Goal: Information Seeking & Learning: Learn about a topic

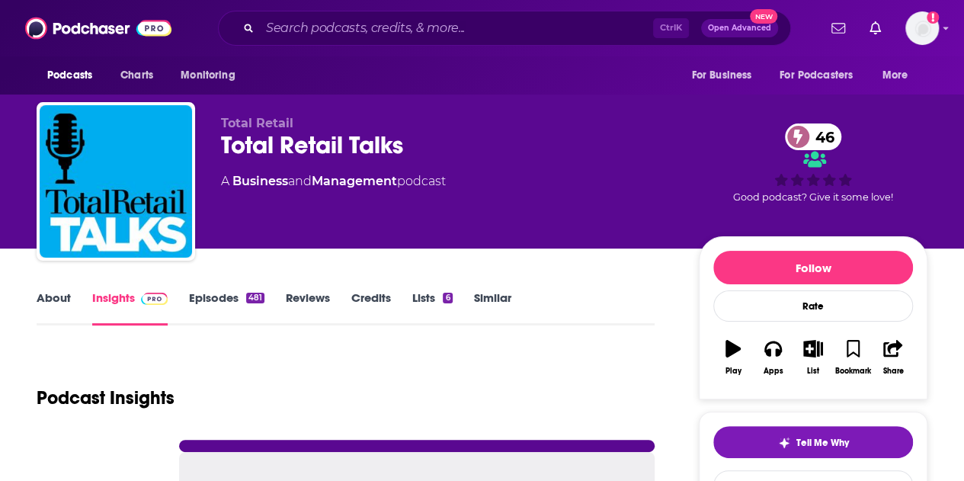
click at [500, 28] on input "Search podcasts, credits, & more..." at bounding box center [456, 28] width 393 height 24
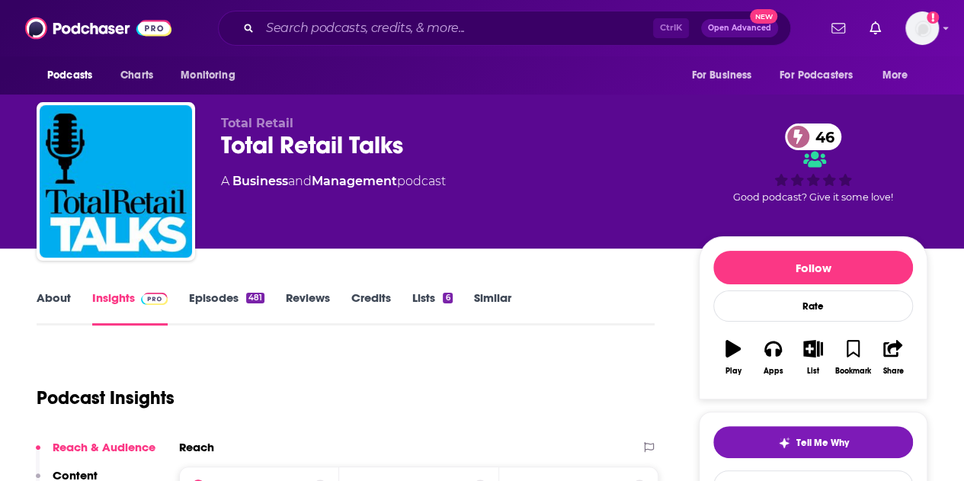
type input "The Haunting Truth"
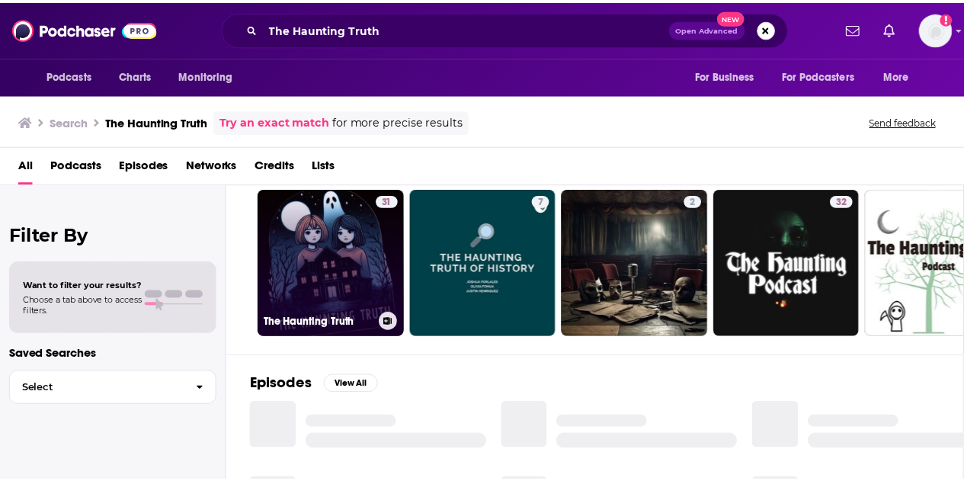
scroll to position [43, 0]
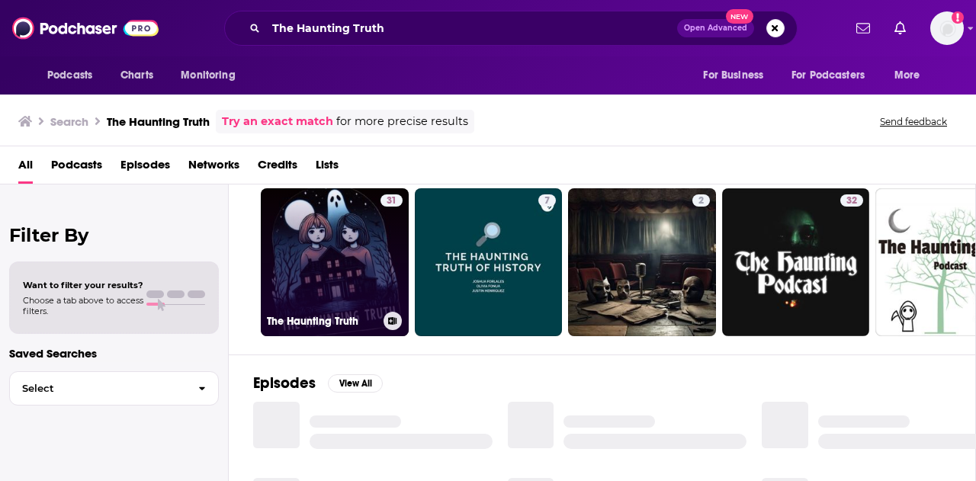
click at [316, 274] on link "31 The Haunting Truth" at bounding box center [335, 262] width 148 height 148
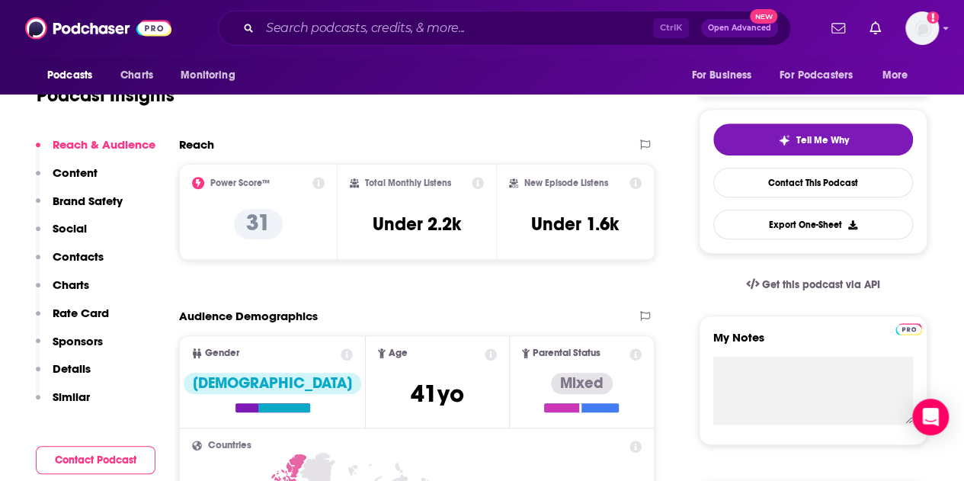
scroll to position [338, 0]
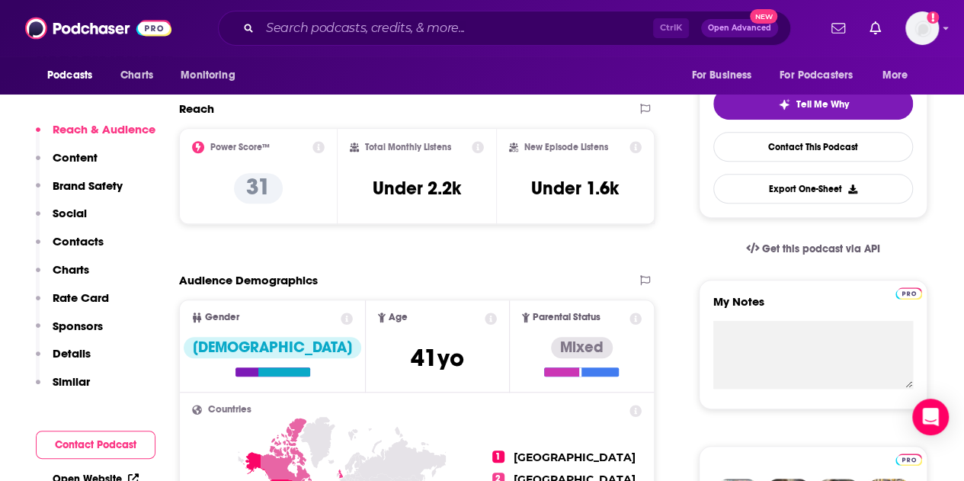
click at [357, 34] on input "Search podcasts, credits, & more..." at bounding box center [456, 28] width 393 height 24
paste input "Give Me Back My Action&Horror Movies"
type input "Give Me Back My Action&Horror Movies"
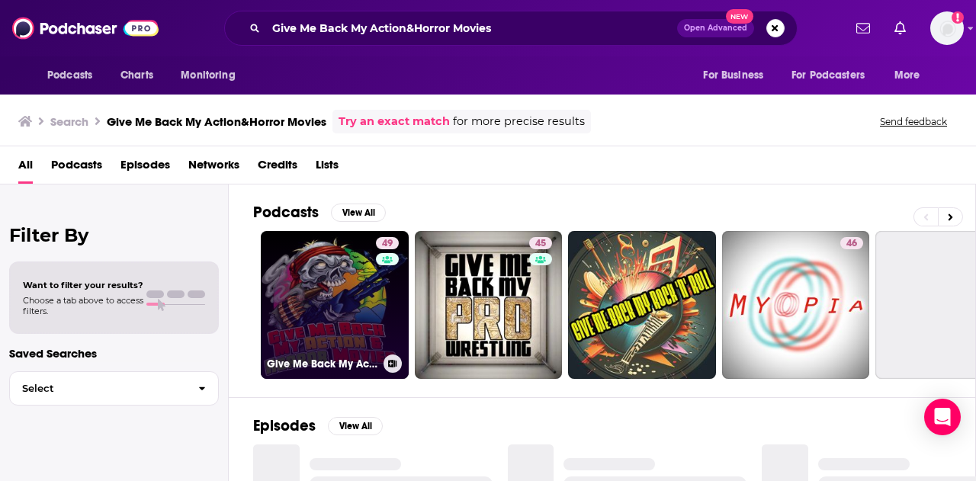
click at [326, 269] on link "49 Give Me Back My Action&Horror Movies" at bounding box center [335, 305] width 148 height 148
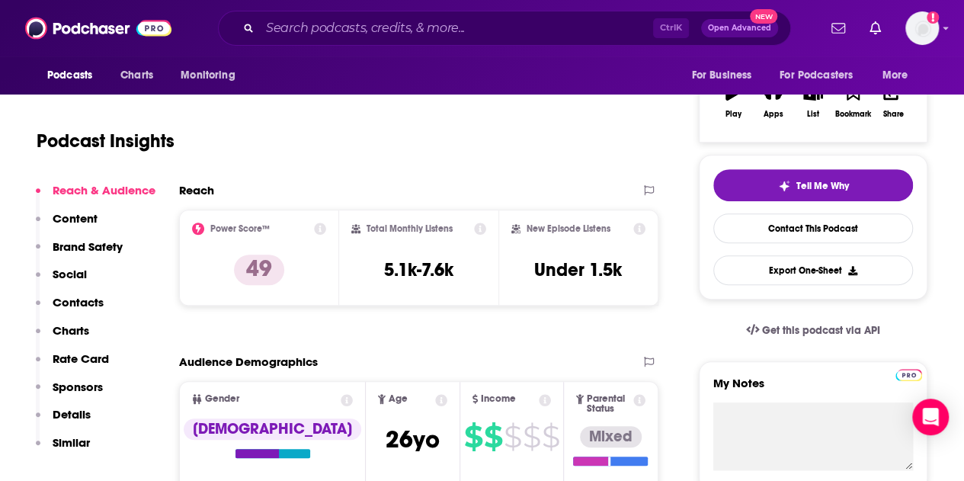
scroll to position [258, 0]
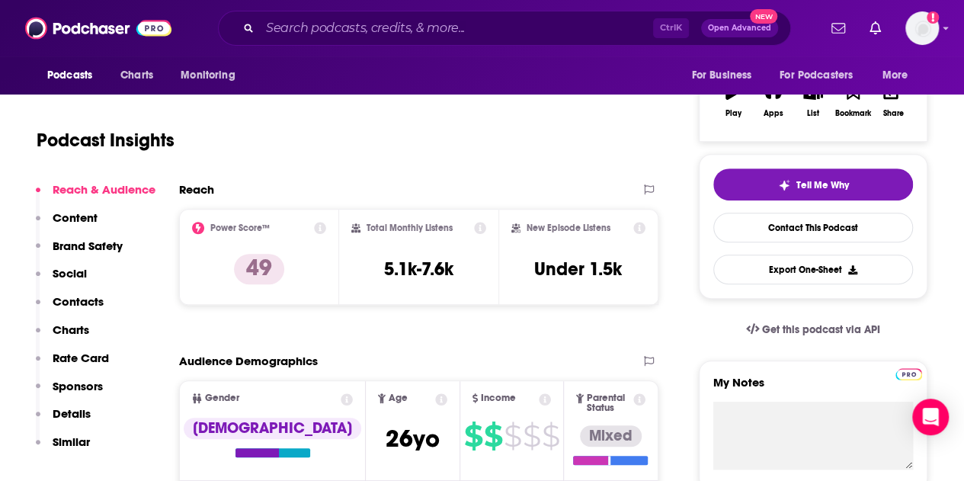
click at [467, 379] on div "Audience Demographics" at bounding box center [418, 367] width 479 height 27
click at [375, 19] on input "Search podcasts, credits, & more..." at bounding box center [456, 28] width 393 height 24
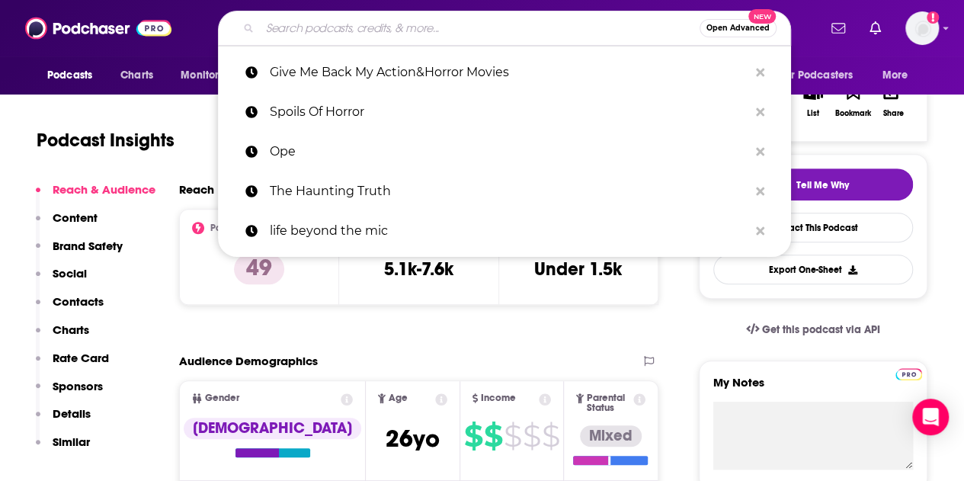
paste input "Evil Everywhere: A True Crime and Horror Podcast"
type input "Evil Everywhere: A True Crime and Horror Podcast"
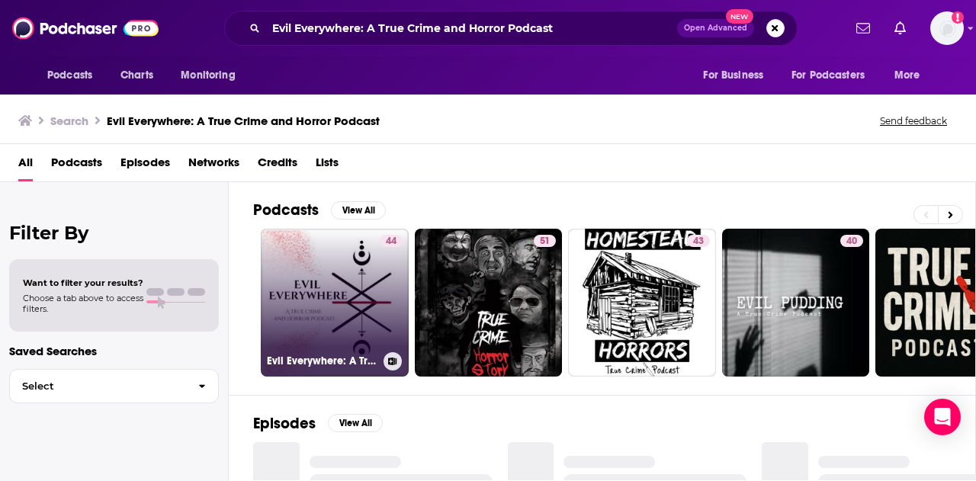
click at [332, 289] on link "44 Evil Everywhere: A True Crime and Horror Podcast" at bounding box center [335, 303] width 148 height 148
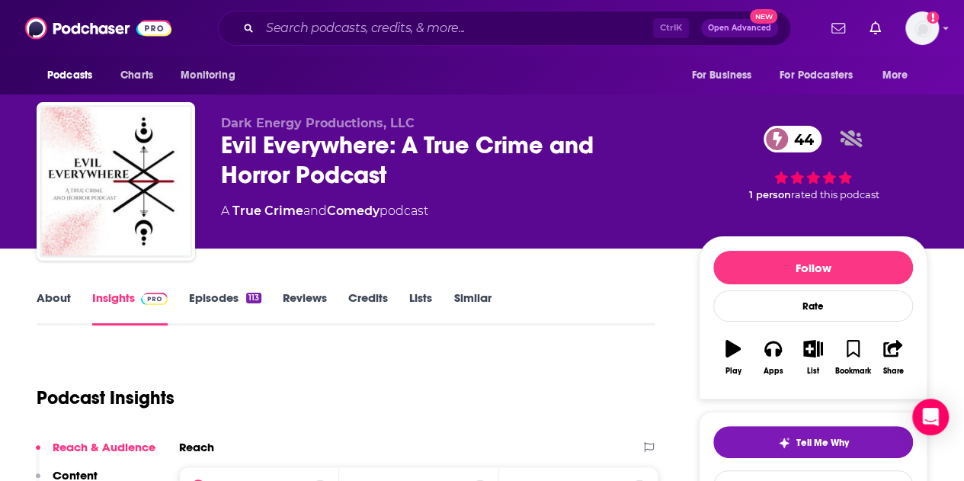
click at [217, 299] on link "Episodes 113" at bounding box center [225, 307] width 72 height 35
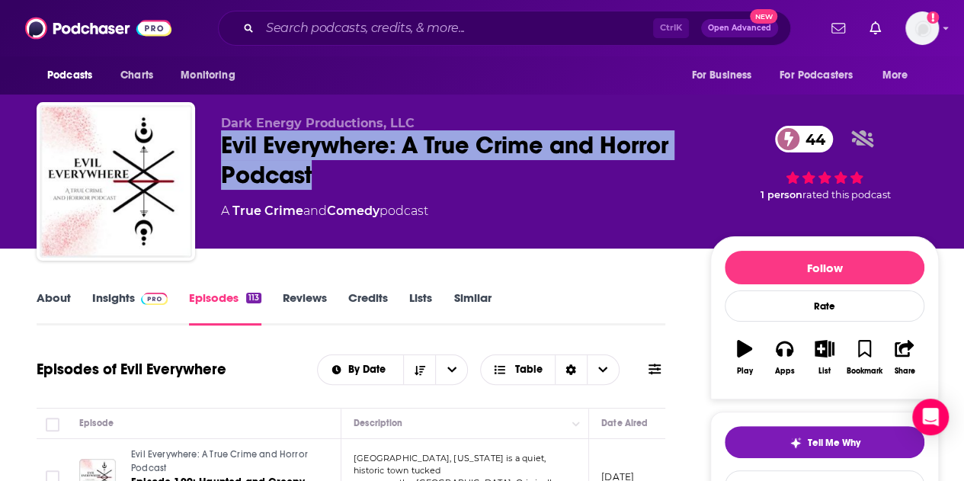
drag, startPoint x: 329, startPoint y: 172, endPoint x: 224, endPoint y: 146, distance: 108.3
click at [224, 146] on div "Evil Everywhere: A True Crime and Horror Podcast 44" at bounding box center [453, 159] width 465 height 59
copy h2 "Evil Everywhere: A True Crime and Horror Podcast"
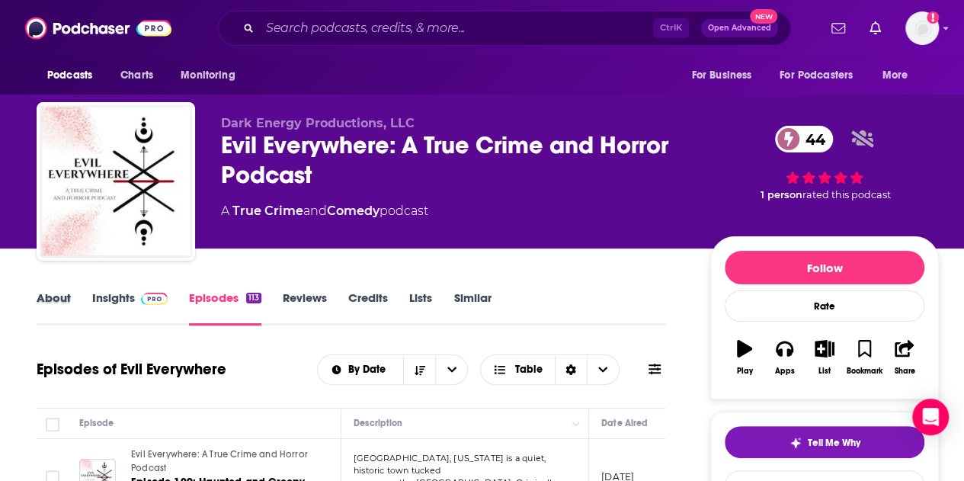
click at [84, 302] on div "About" at bounding box center [65, 307] width 56 height 35
click at [110, 304] on link "Insights" at bounding box center [129, 307] width 75 height 35
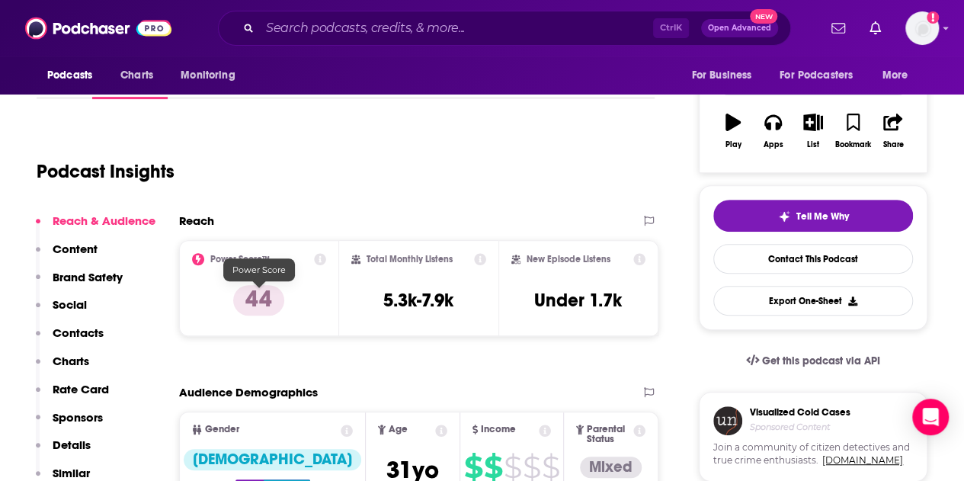
scroll to position [227, 0]
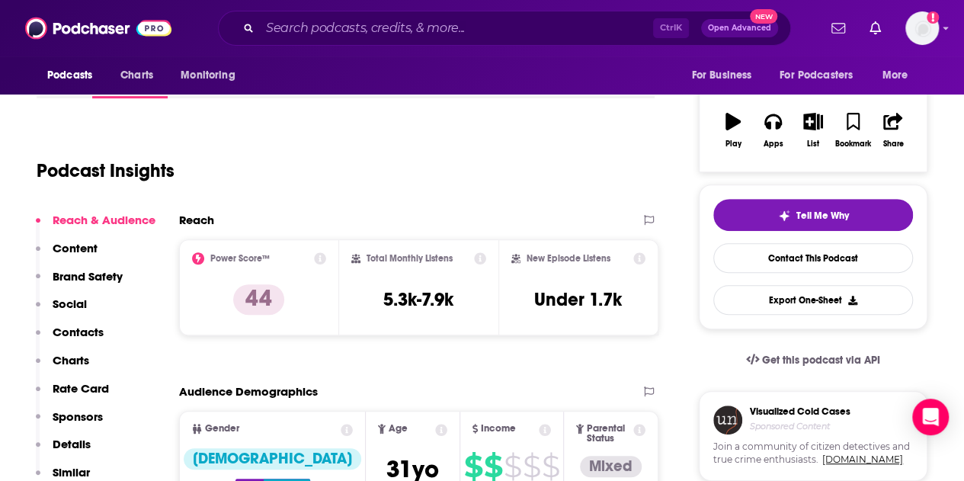
click at [130, 133] on div "Podcast Insights" at bounding box center [340, 162] width 606 height 78
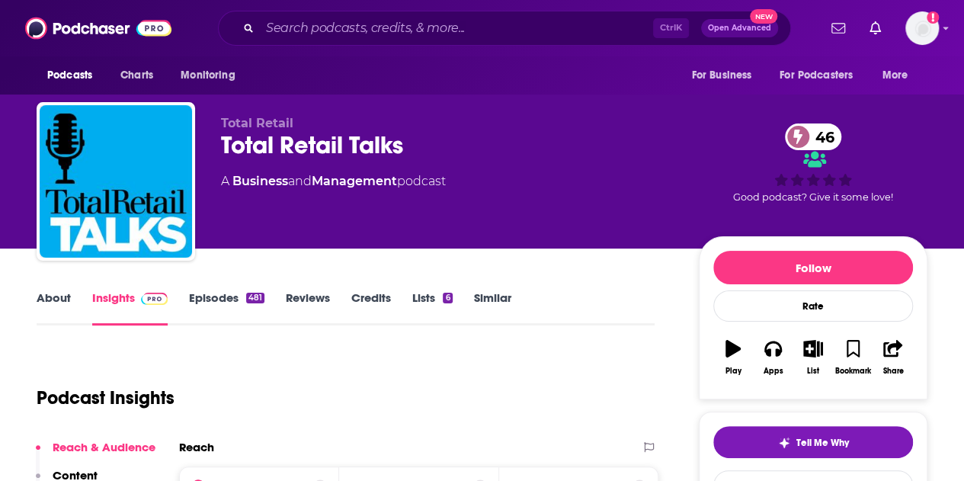
click at [191, 45] on div "Ctrl K Open Advanced New" at bounding box center [504, 28] width 627 height 35
click at [277, 26] on input "Search podcasts, credits, & more..." at bounding box center [456, 28] width 393 height 24
paste input "Ope,"
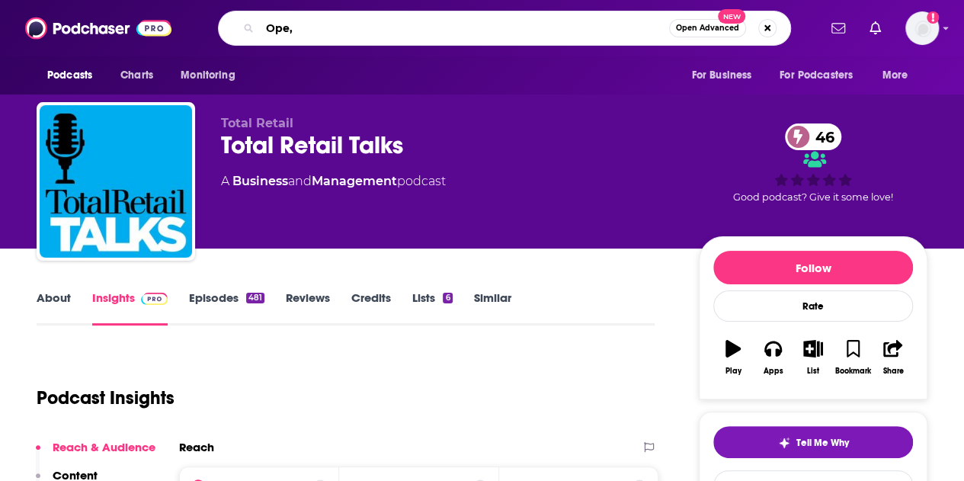
type input "Ope"
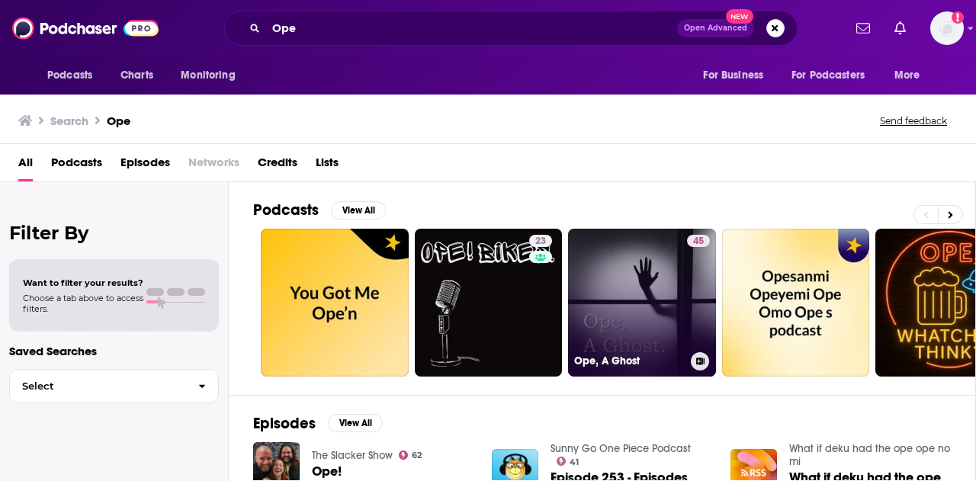
click at [624, 317] on link "45 Ope, A Ghost" at bounding box center [642, 303] width 148 height 148
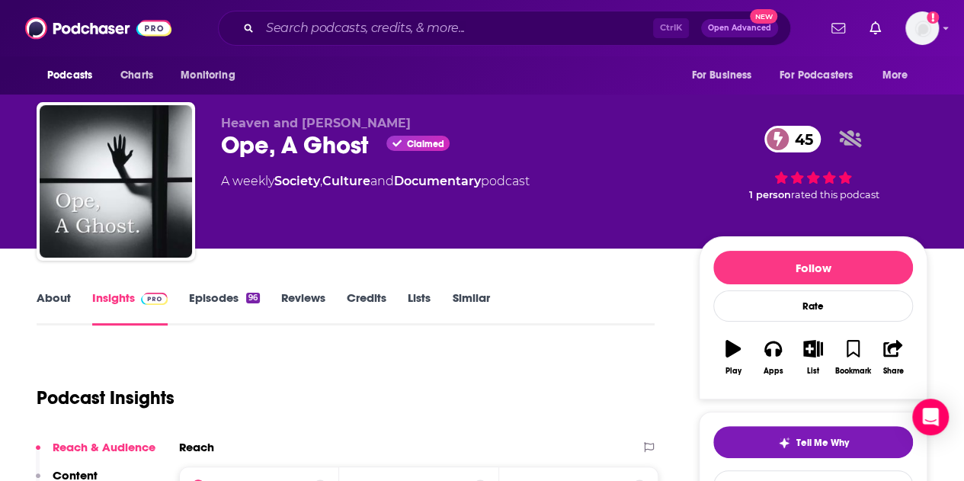
click at [179, 43] on div "Podcasts Charts Monitoring Ctrl K Open Advanced New For Business For Podcasters…" at bounding box center [498, 28] width 639 height 35
click at [282, 21] on input "Search podcasts, credits, & more..." at bounding box center [456, 28] width 393 height 24
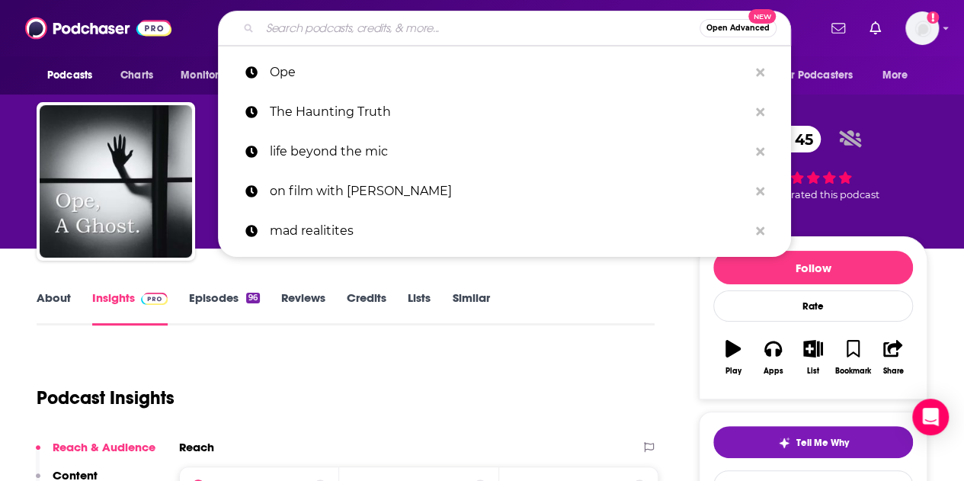
paste input "What's Your (Least) Favorite Scary Movie?"
type input "What's Your (Least) Favorite Scary Movie?"
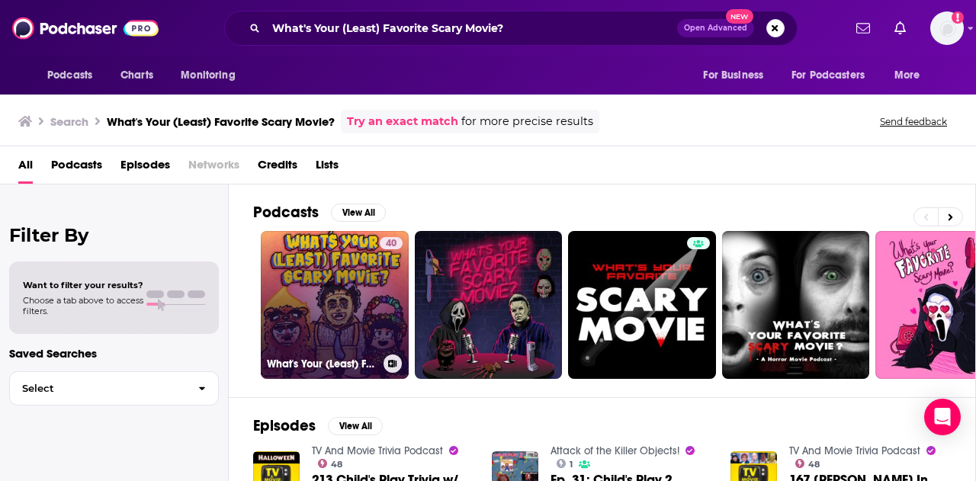
click at [341, 277] on link "40 What's Your (Least) Favorite Scary Movie?" at bounding box center [335, 305] width 148 height 148
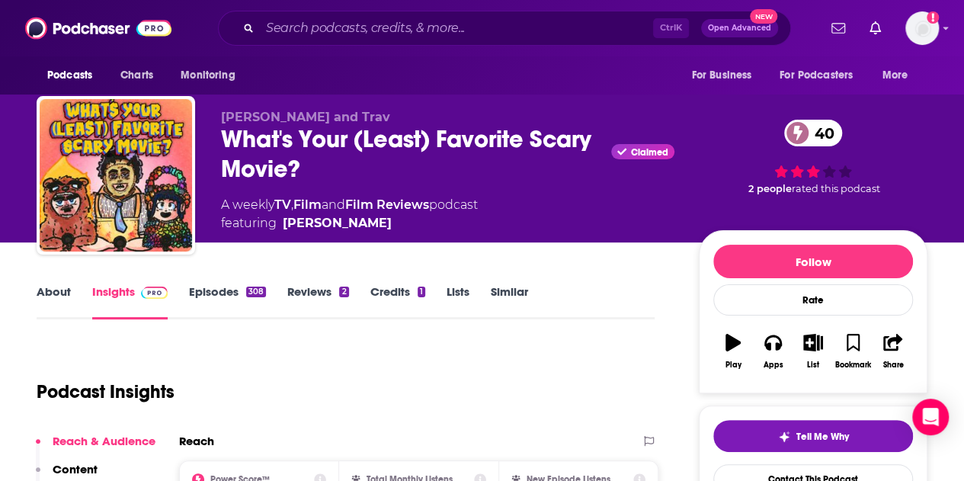
scroll to position [2, 0]
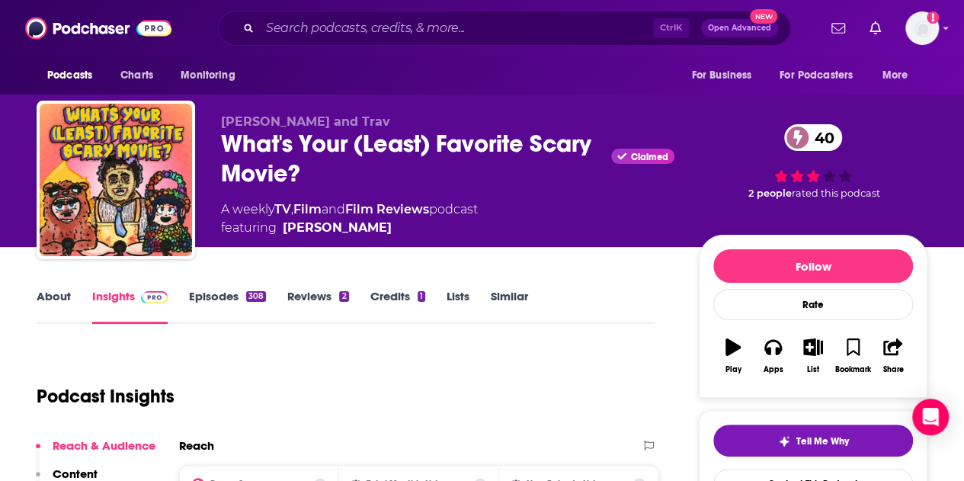
click at [502, 400] on div "Podcast Insights" at bounding box center [340, 387] width 606 height 78
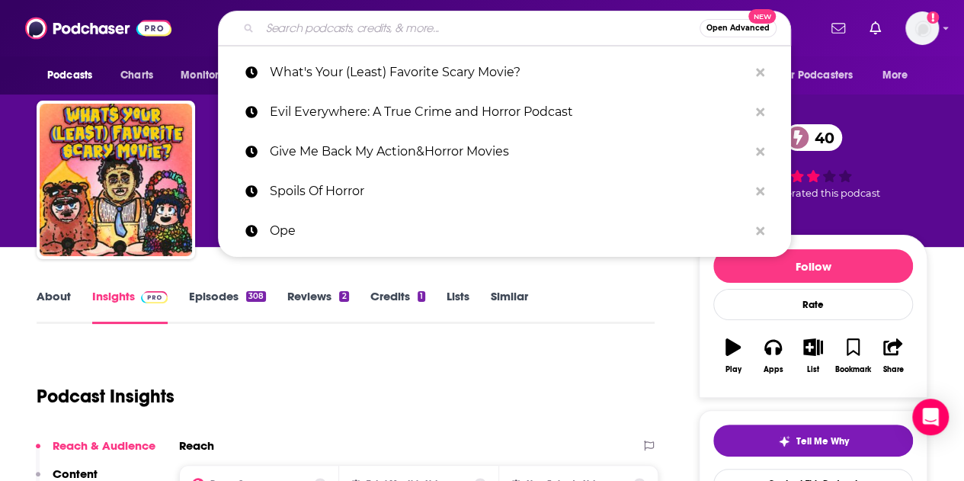
click at [460, 26] on input "Search podcasts, credits, & more..." at bounding box center [480, 28] width 440 height 24
paste input "I Like It Spooky Horror Podcast"
type input "I Like It Spooky Horror Podcast"
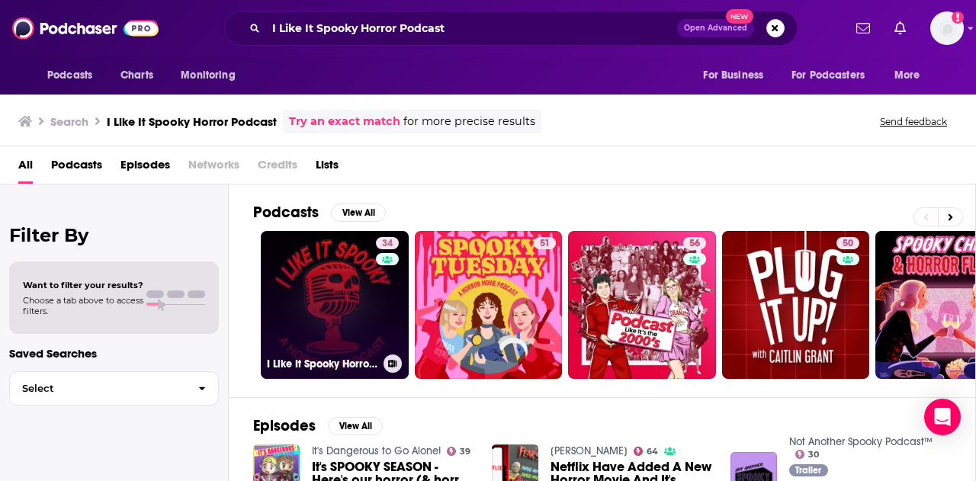
drag, startPoint x: 335, startPoint y: 297, endPoint x: 303, endPoint y: 303, distance: 32.6
click at [303, 303] on link "34 I Like It Spooky Horror Podcast" at bounding box center [335, 305] width 148 height 148
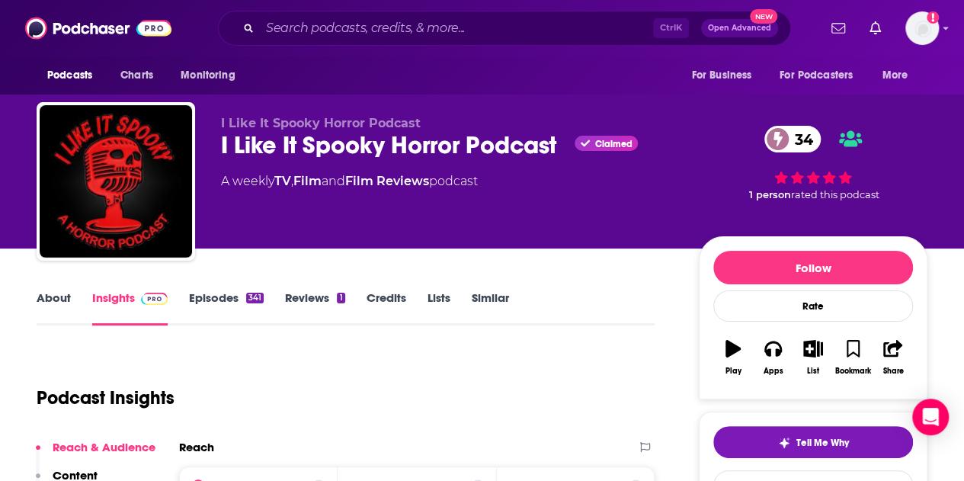
click at [236, 298] on link "Episodes 341" at bounding box center [226, 307] width 75 height 35
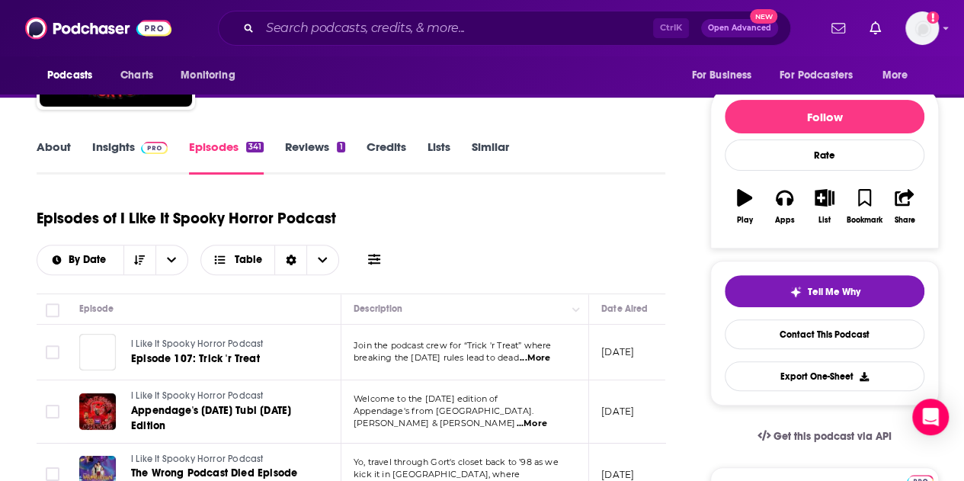
scroll to position [159, 0]
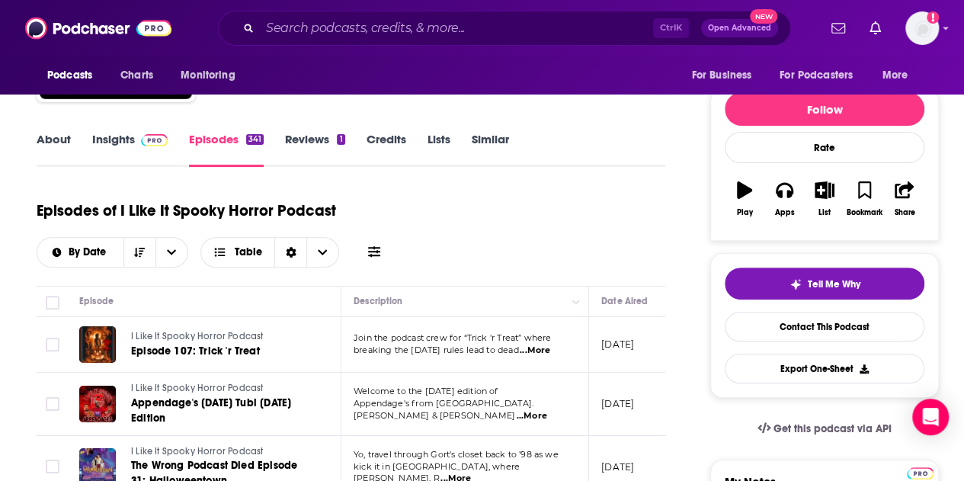
click at [547, 410] on span "...More" at bounding box center [531, 416] width 30 height 12
click at [126, 136] on link "Insights" at bounding box center [129, 149] width 75 height 35
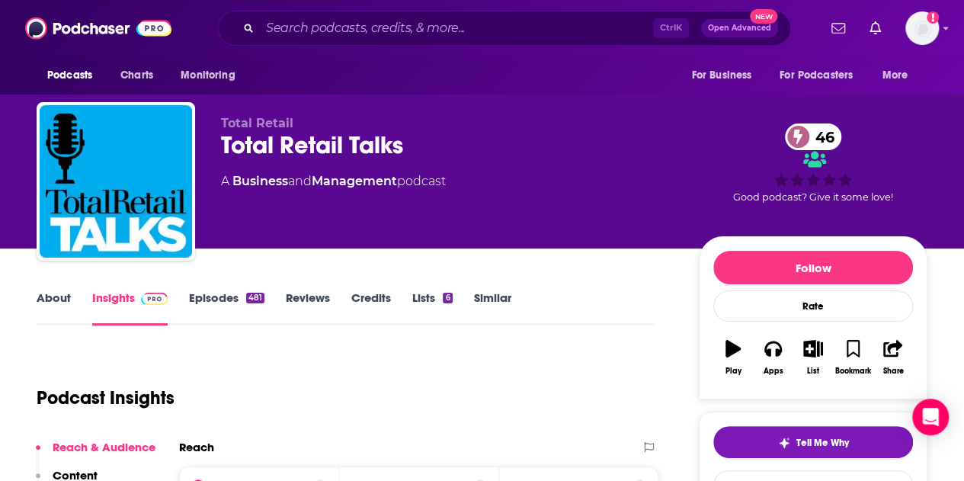
click at [184, 46] on div "Podcasts Charts Monitoring Ctrl K Open Advanced New For Business For Podcasters…" at bounding box center [482, 28] width 964 height 56
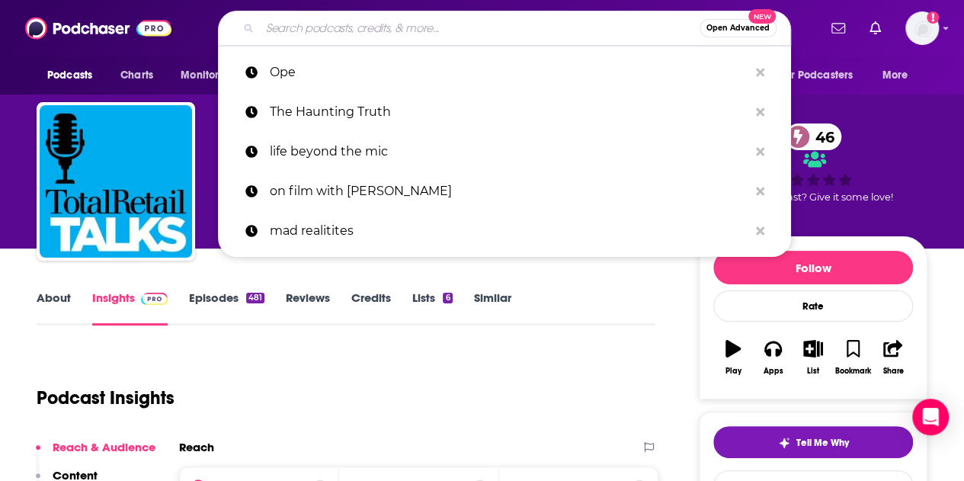
click at [265, 31] on input "Search podcasts, credits, & more..." at bounding box center [480, 28] width 440 height 24
paste input "Spoils Of Horror"
type input "Spoils Of Horror"
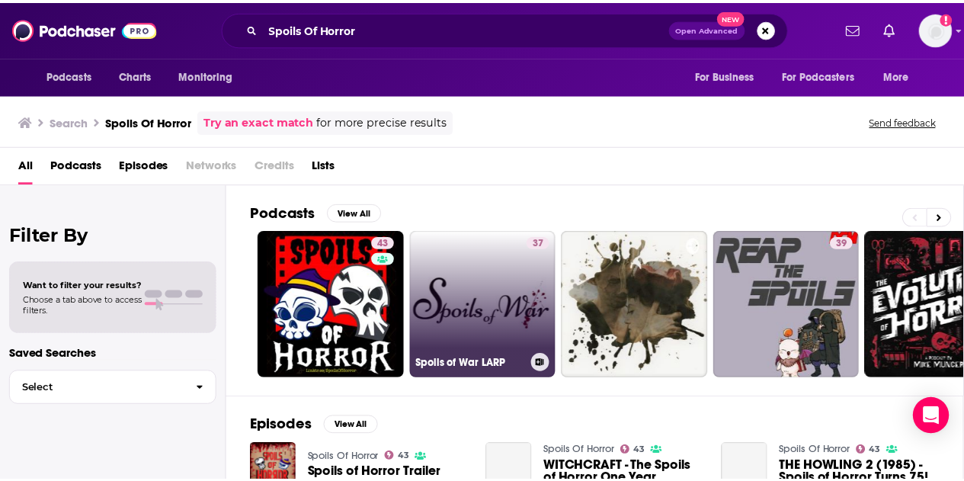
scroll to position [35, 0]
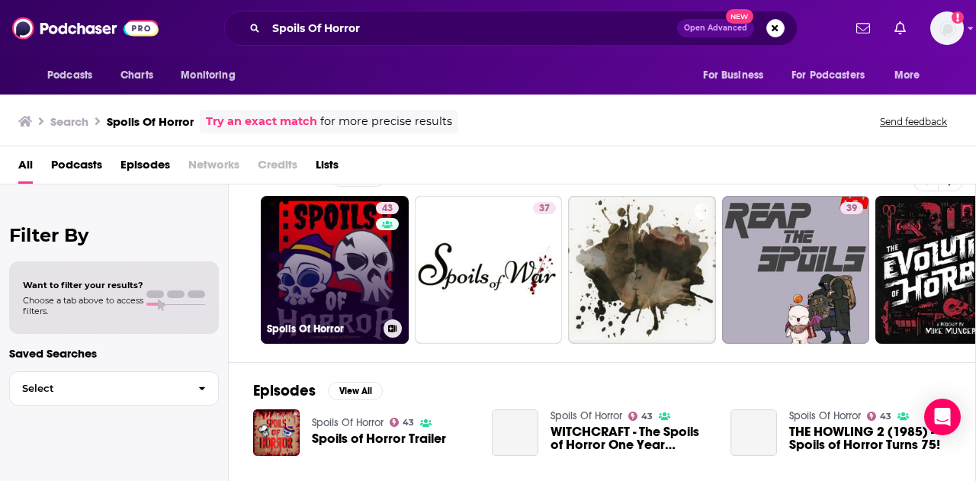
click at [323, 287] on link "43 Spoils Of Horror" at bounding box center [335, 270] width 148 height 148
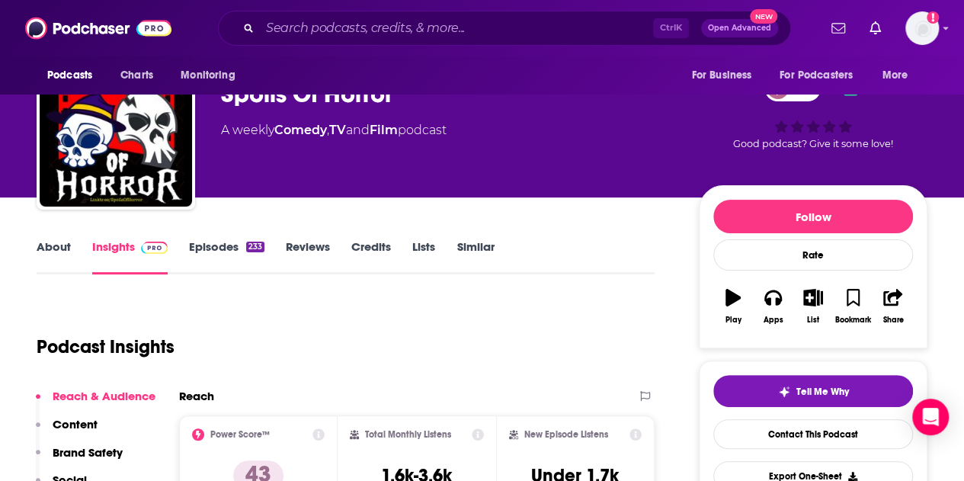
scroll to position [49, 0]
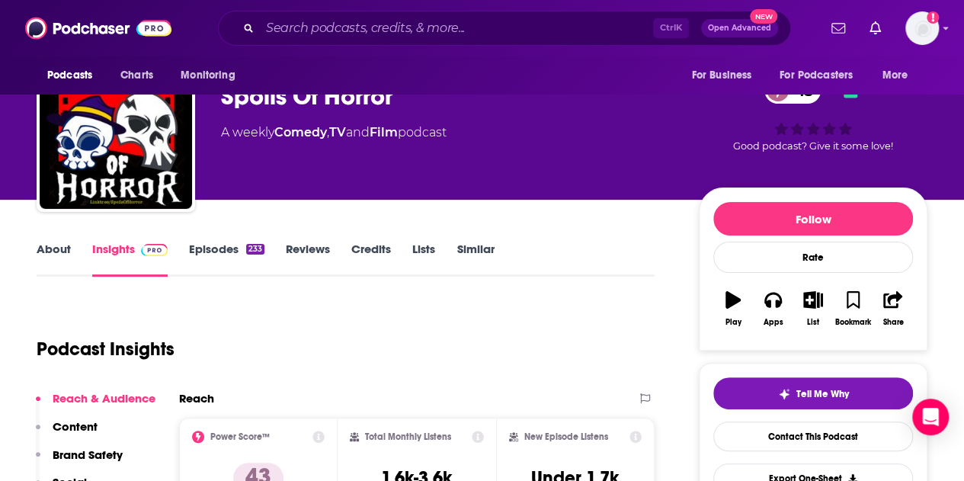
click at [239, 248] on link "Episodes 233" at bounding box center [226, 259] width 75 height 35
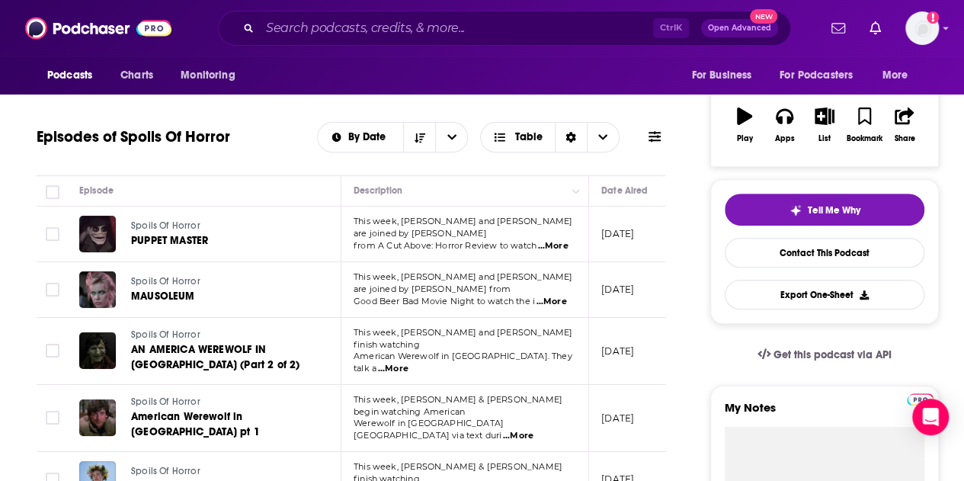
scroll to position [234, 0]
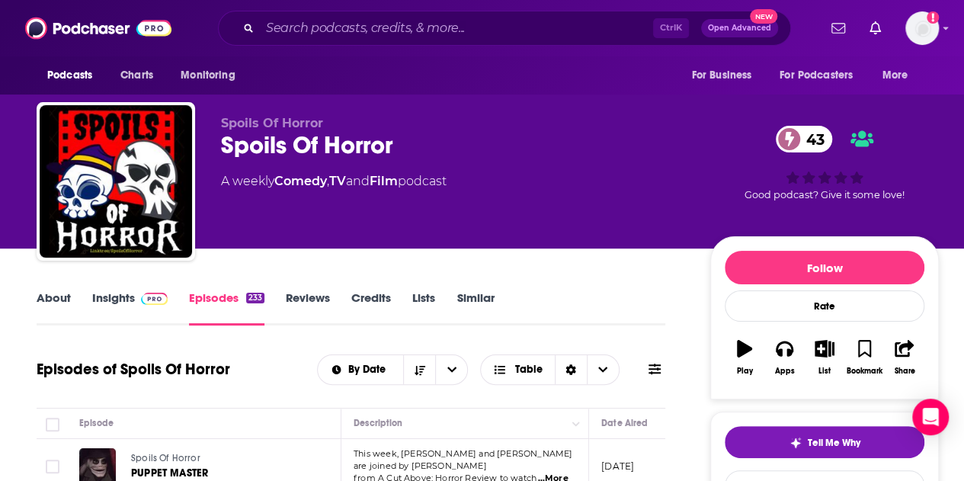
click at [111, 300] on link "Insights" at bounding box center [129, 307] width 75 height 35
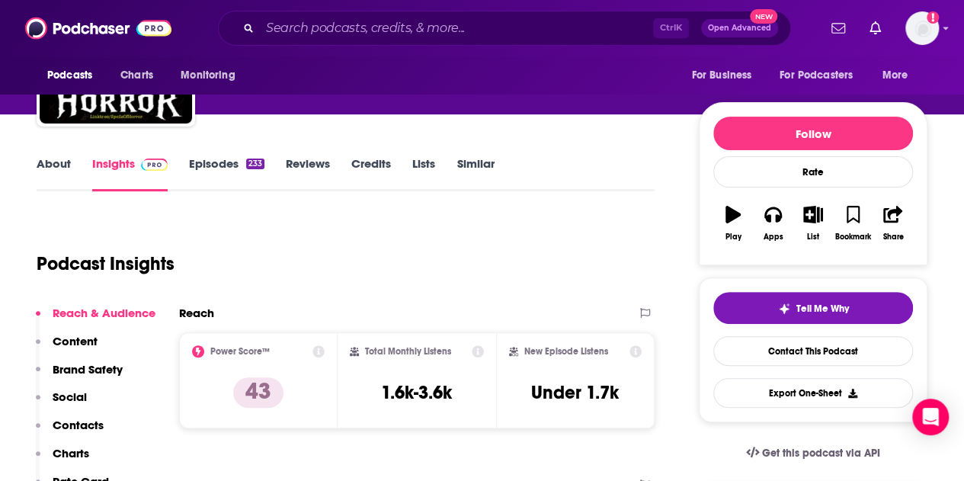
scroll to position [139, 0]
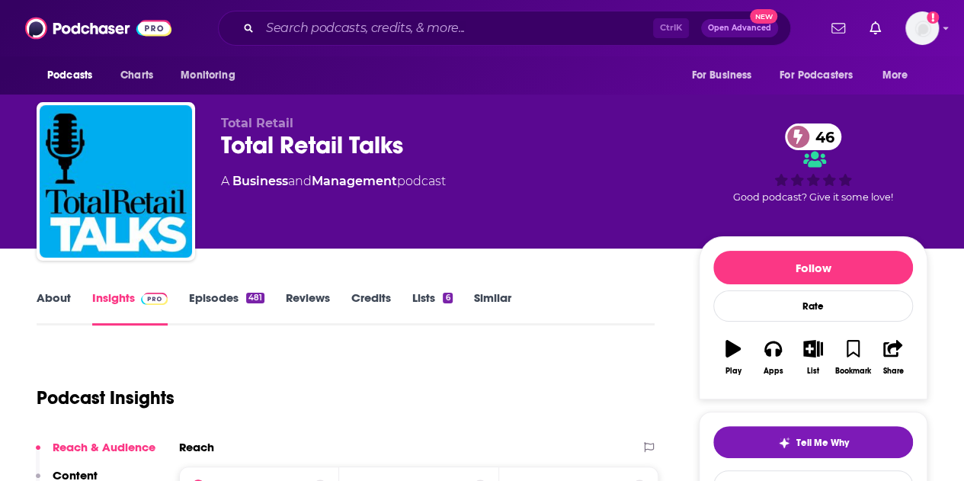
click at [277, 396] on div "Podcast Insights" at bounding box center [340, 389] width 606 height 78
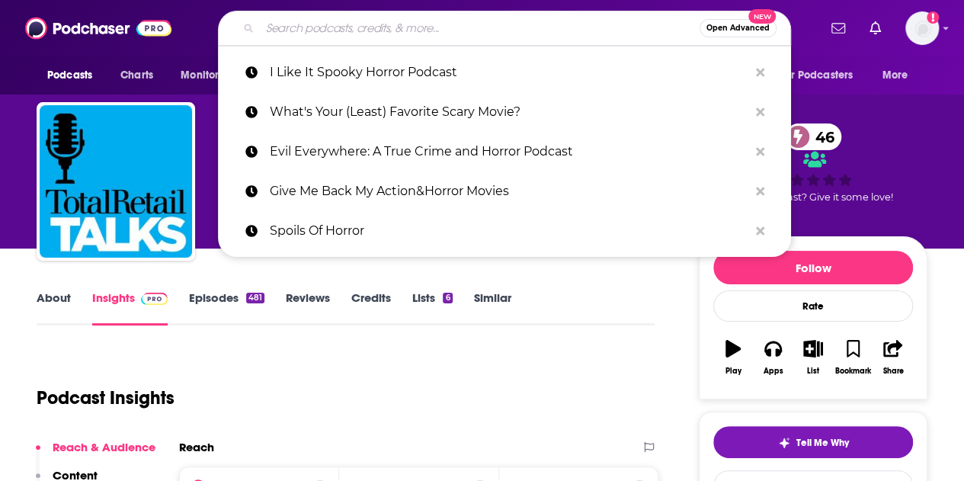
click at [341, 34] on input "Search podcasts, credits, & more..." at bounding box center [480, 28] width 440 height 24
paste input "HorrorAddicts.net"
type input "HorrorAddicts.net"
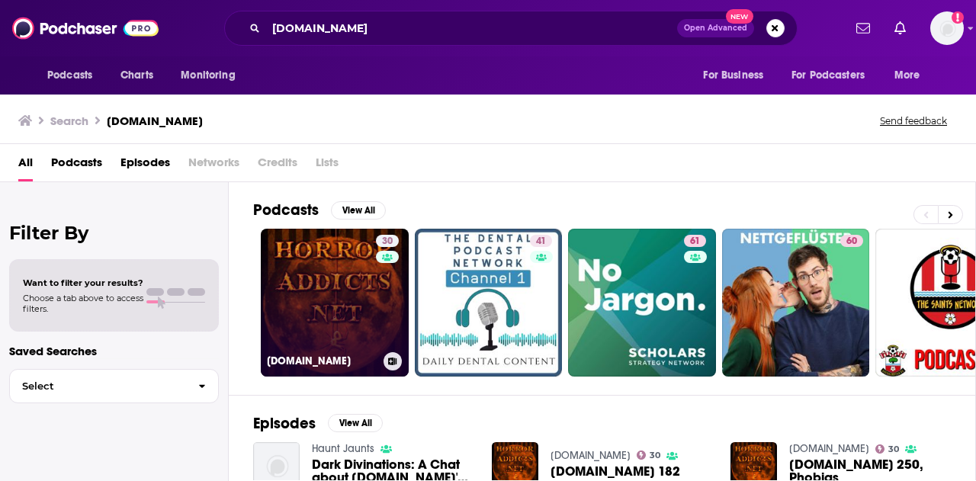
click at [326, 285] on link "30 HorrorAddicts.net" at bounding box center [335, 303] width 148 height 148
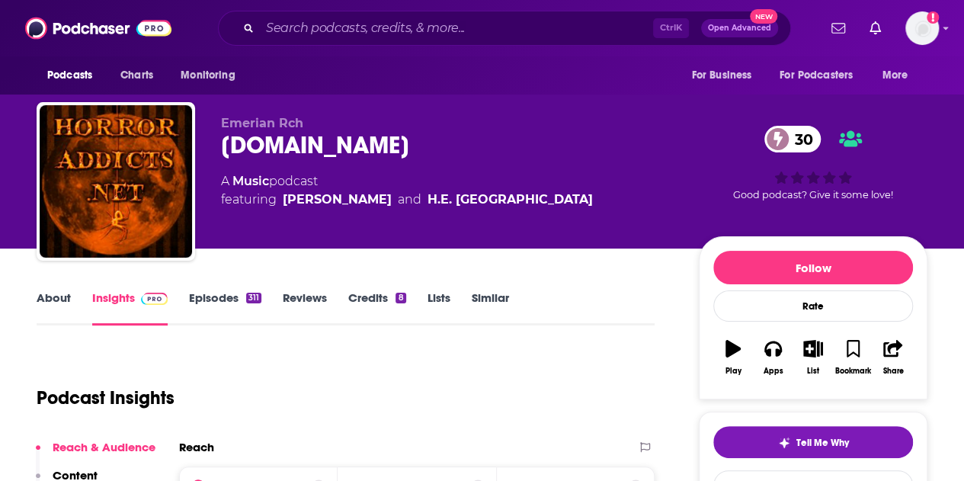
click at [211, 297] on link "Episodes 311" at bounding box center [225, 307] width 72 height 35
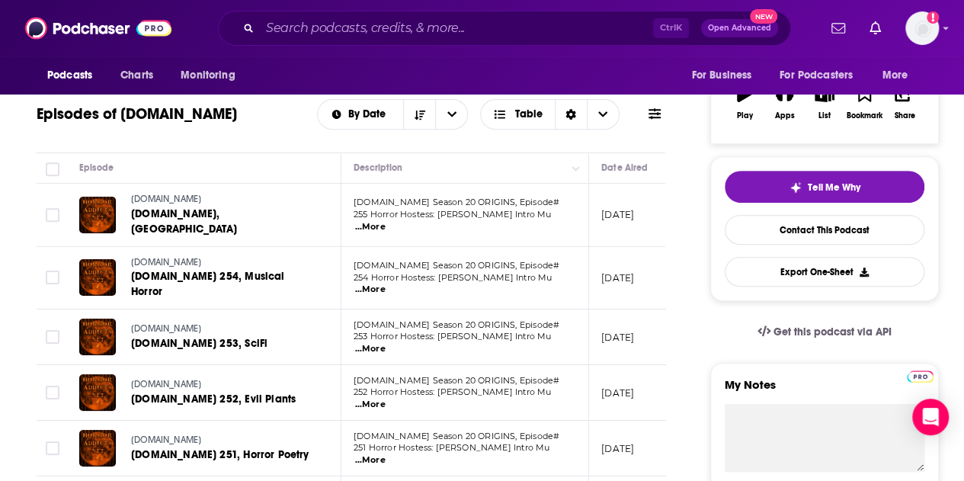
click at [386, 221] on span "...More" at bounding box center [370, 227] width 30 height 12
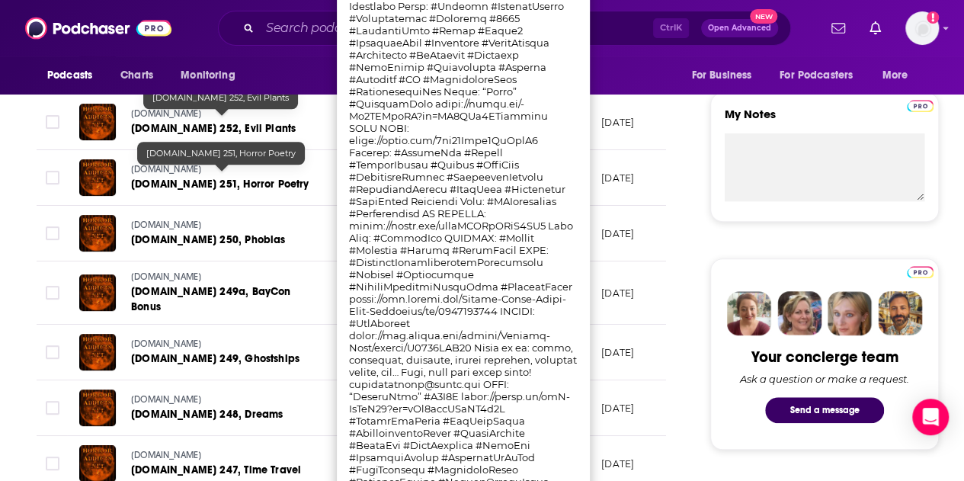
scroll to position [530, 0]
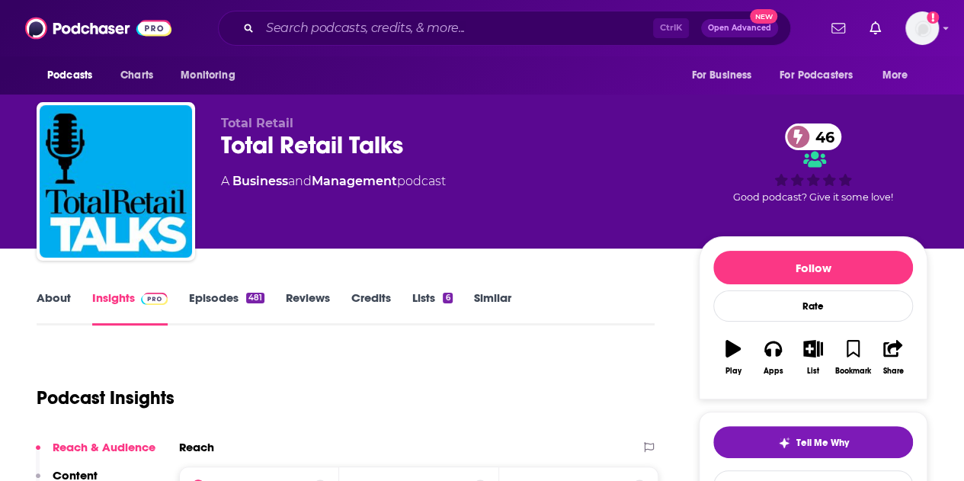
click at [191, 36] on div "Ctrl K Open Advanced New" at bounding box center [504, 28] width 627 height 35
click at [288, 31] on input "Search podcasts, credits, & more..." at bounding box center [456, 28] width 393 height 24
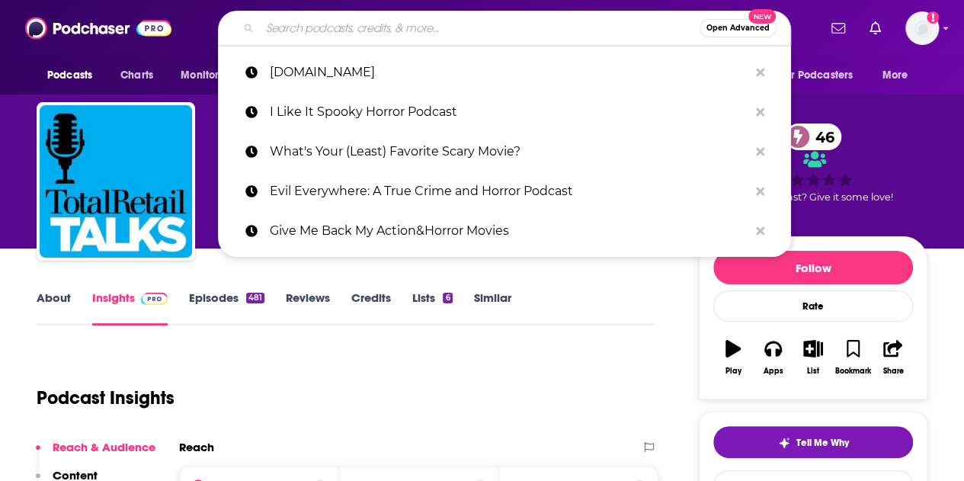
paste input "Tickled to Death"
type input "Tickled to Death"
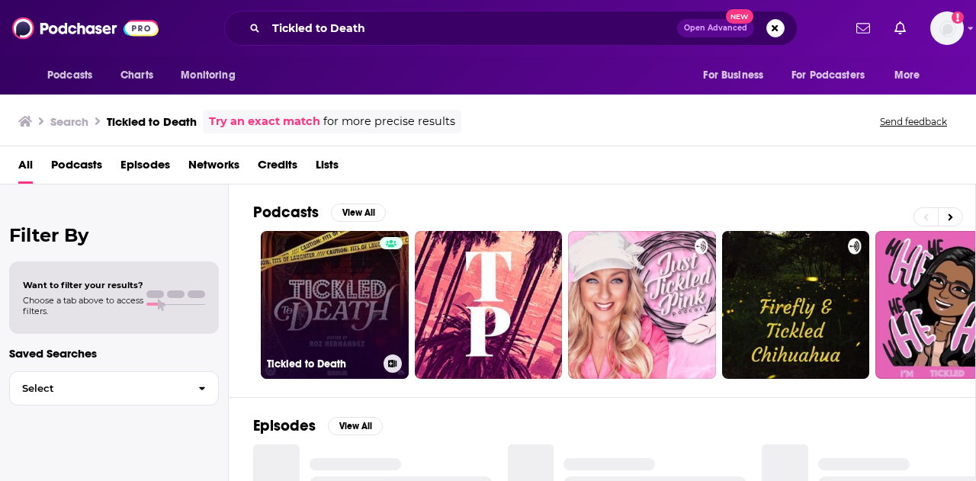
click at [349, 297] on link "Tickled to Death" at bounding box center [335, 305] width 148 height 148
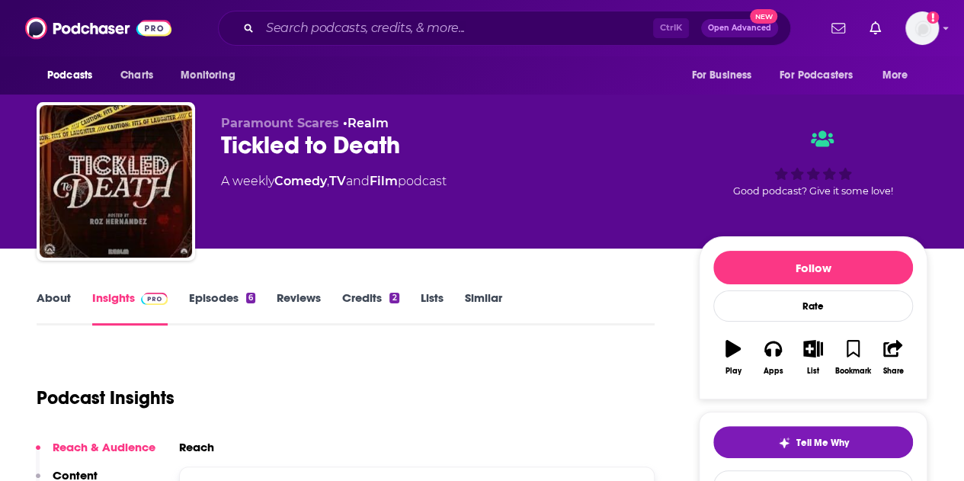
click at [222, 300] on link "Episodes 6" at bounding box center [222, 307] width 66 height 35
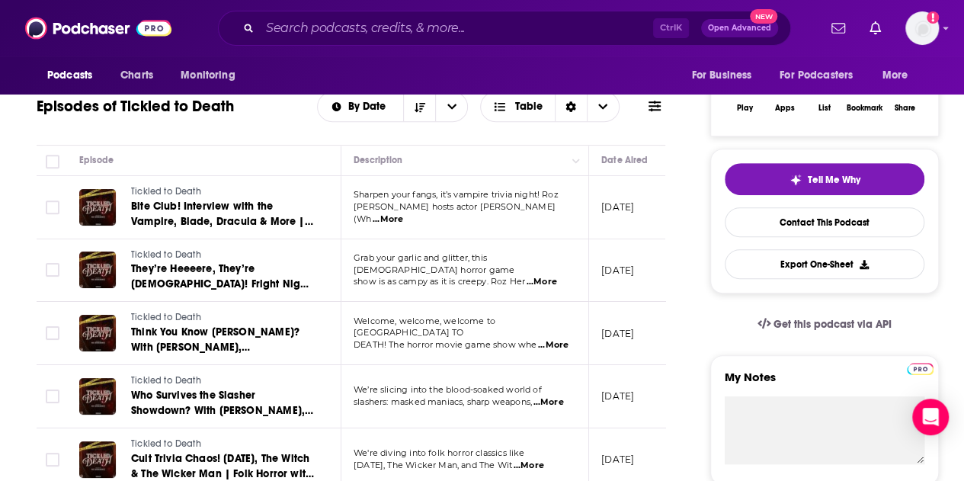
scroll to position [264, 0]
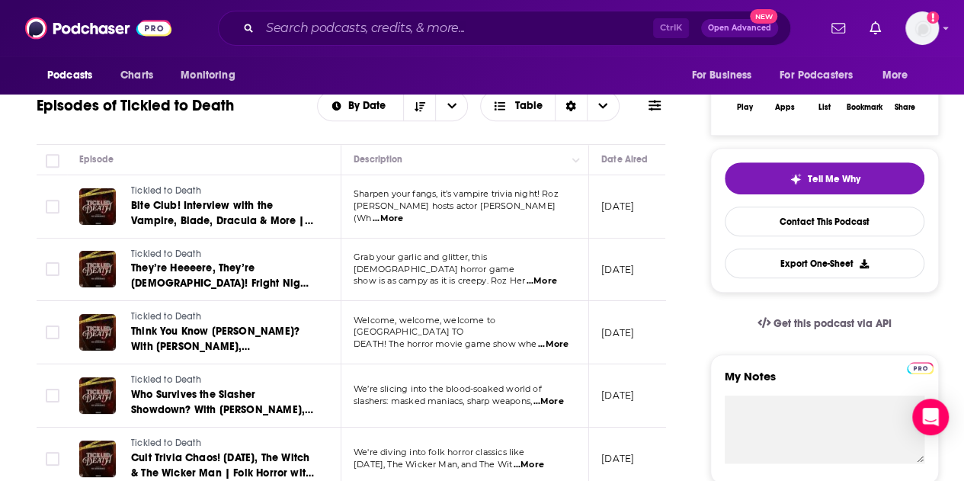
click at [403, 213] on span "...More" at bounding box center [388, 219] width 30 height 12
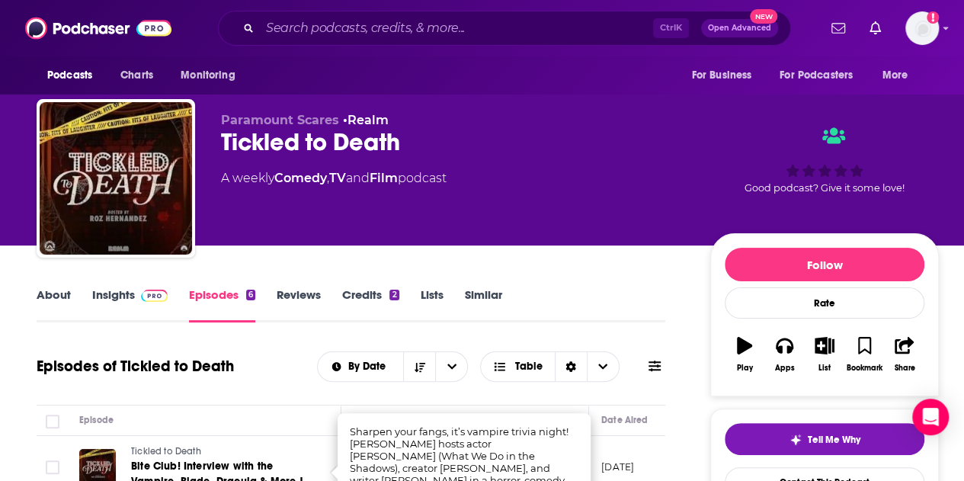
scroll to position [0, 0]
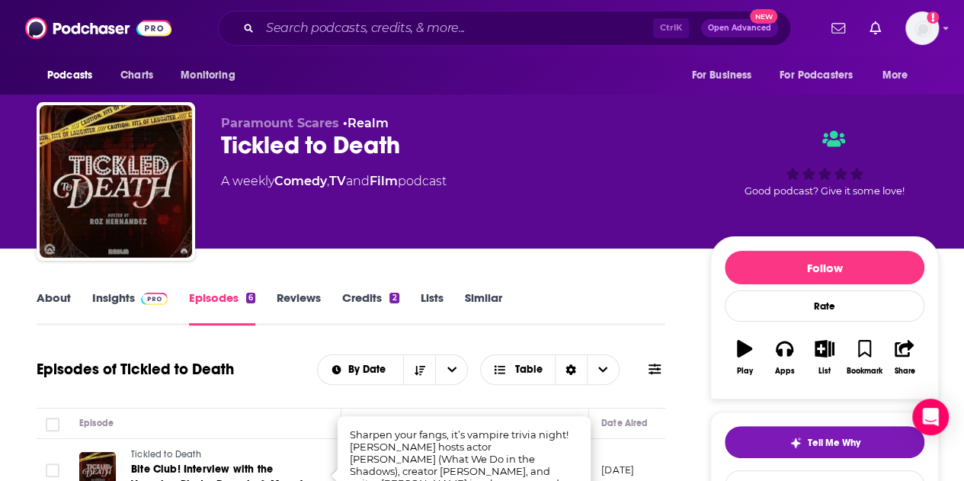
click at [15, 99] on div "Paramount Scares • Realm Tickled to Death A weekly Comedy , TV and Film podcast…" at bounding box center [488, 124] width 976 height 248
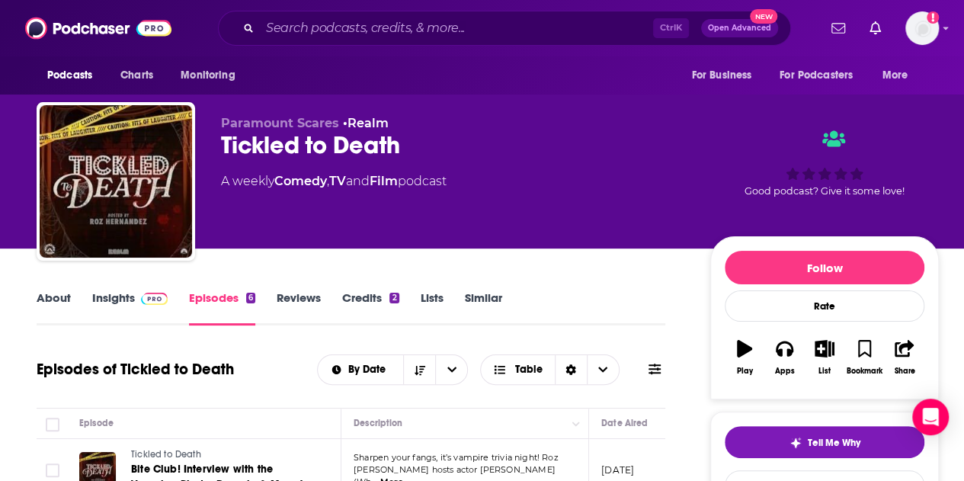
click at [122, 301] on link "Insights" at bounding box center [129, 307] width 75 height 35
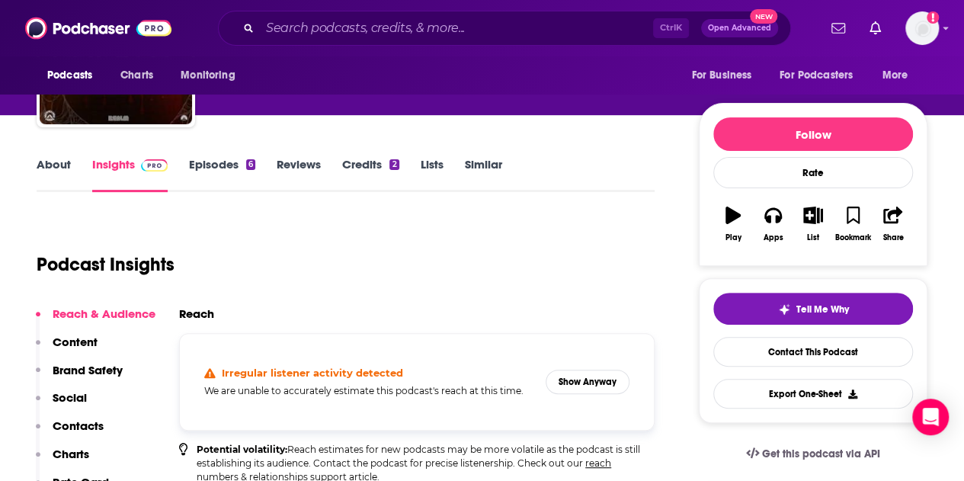
scroll to position [134, 0]
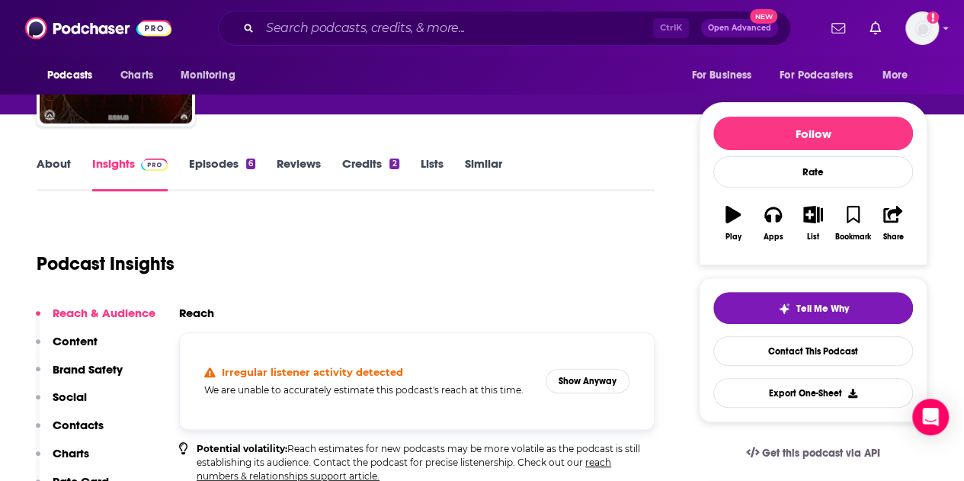
click at [210, 167] on link "Episodes 6" at bounding box center [222, 173] width 66 height 35
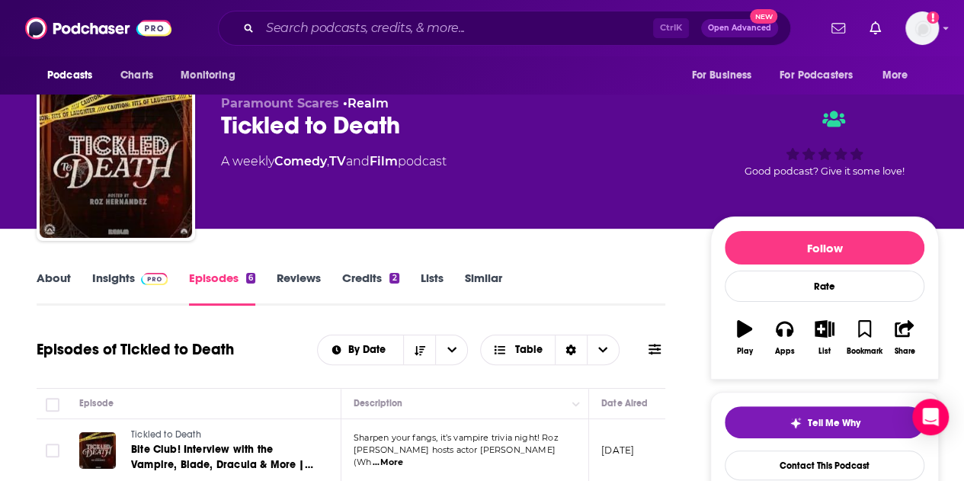
scroll to position [19, 0]
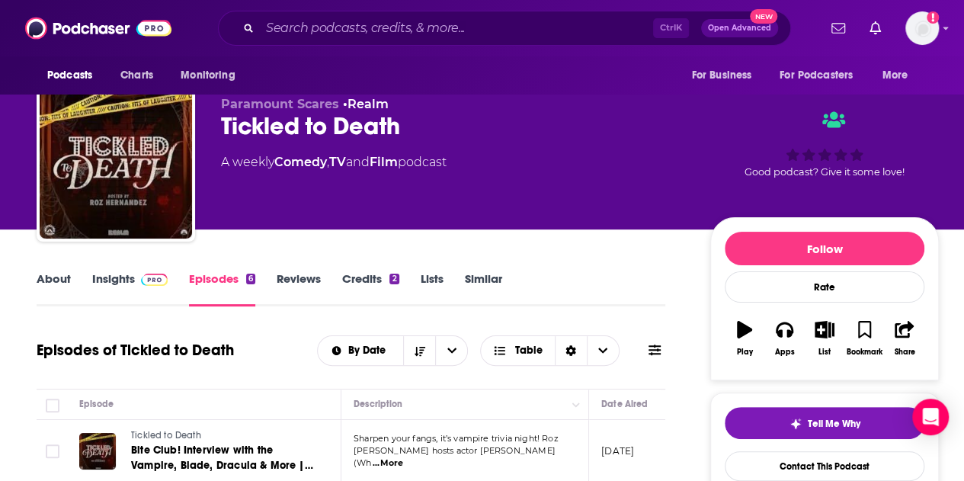
click at [135, 276] on span at bounding box center [151, 278] width 33 height 14
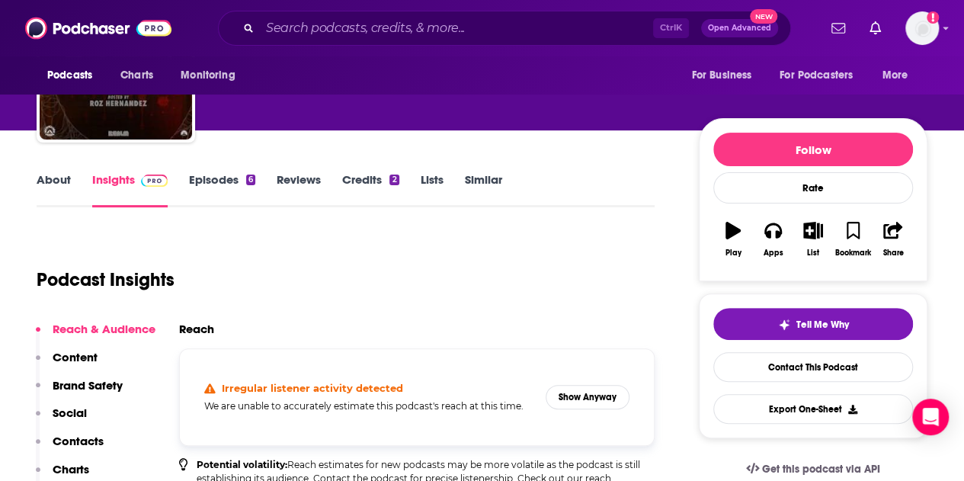
scroll to position [104, 0]
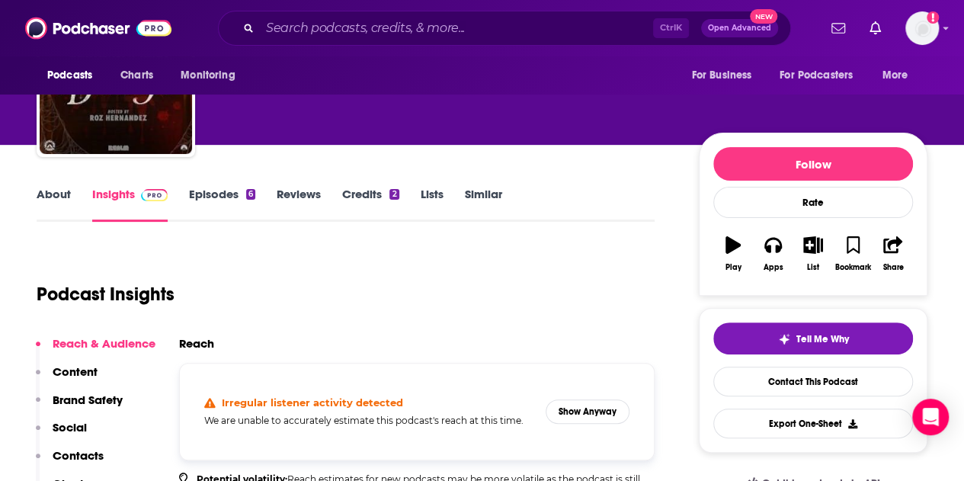
click at [239, 202] on link "Episodes 6" at bounding box center [222, 204] width 66 height 35
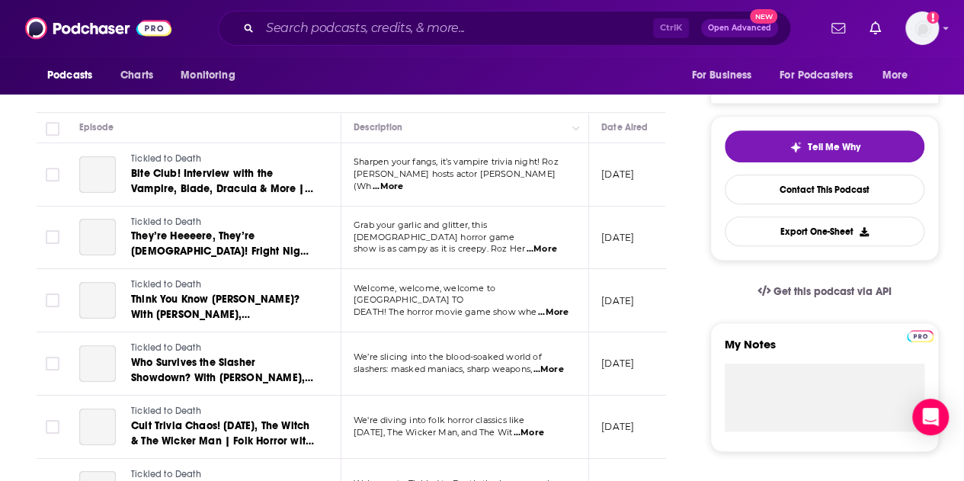
scroll to position [298, 0]
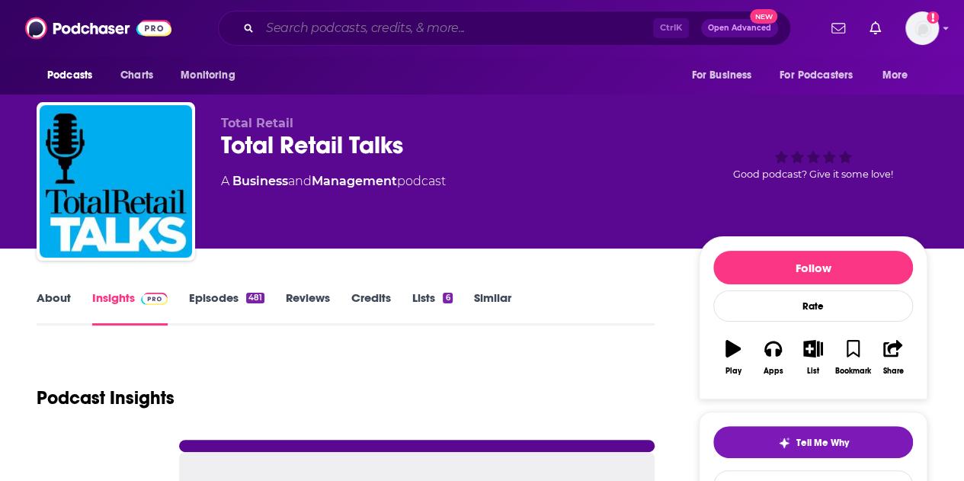
click at [442, 27] on input "Search podcasts, credits, & more..." at bounding box center [456, 28] width 393 height 24
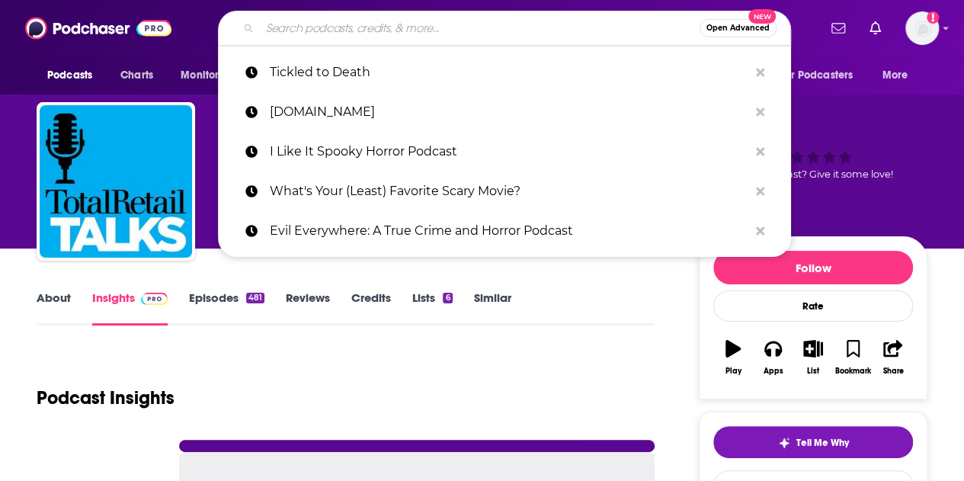
paste input "[DOMAIN_NAME]"
type input "[DOMAIN_NAME]"
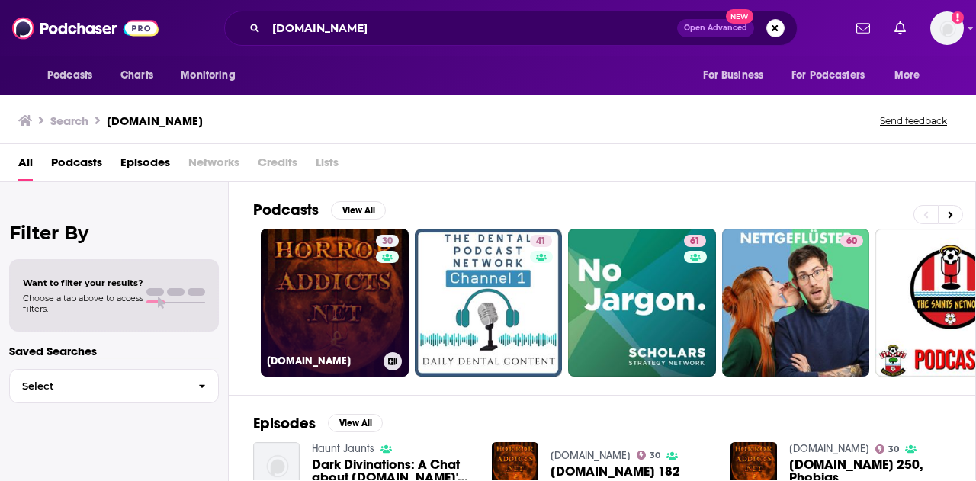
click at [303, 303] on link "30 [DOMAIN_NAME]" at bounding box center [335, 303] width 148 height 148
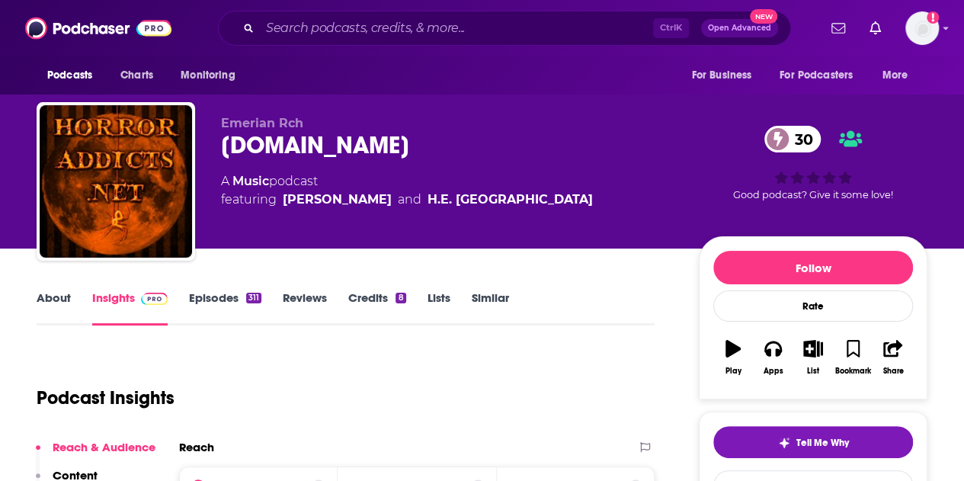
click at [221, 301] on link "Episodes 311" at bounding box center [225, 307] width 72 height 35
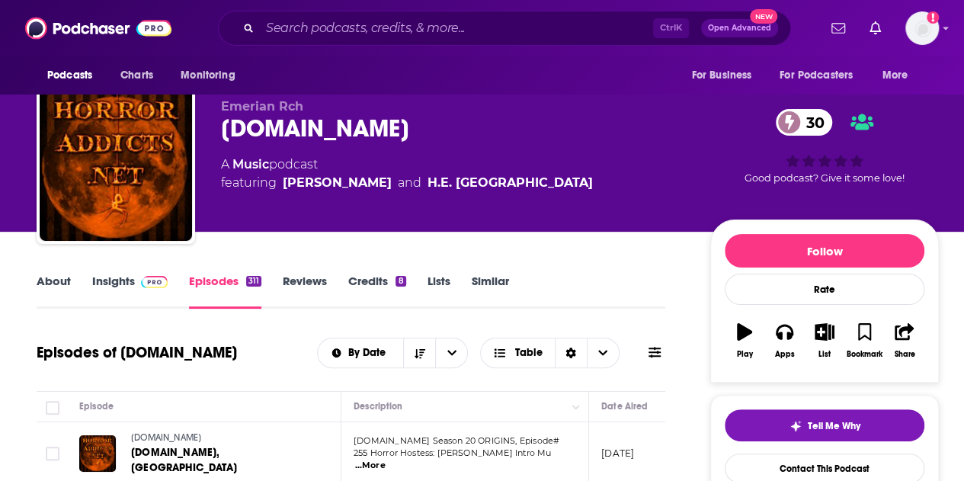
scroll to position [16, 0]
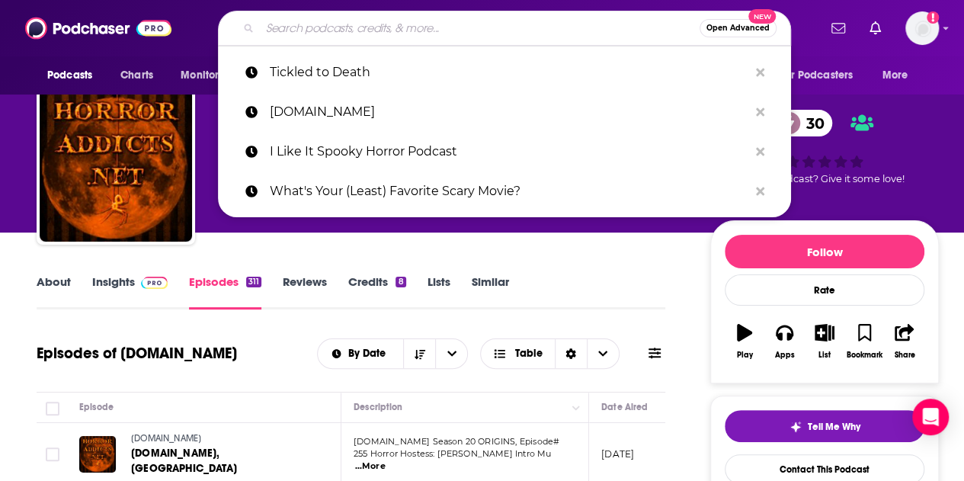
click at [370, 31] on input "Search podcasts, credits, & more..." at bounding box center [480, 28] width 440 height 24
paste input "What's Your (Least) Favorite Scary Movie?"
type input "What's Your (Least) Favorite Scary Movie?"
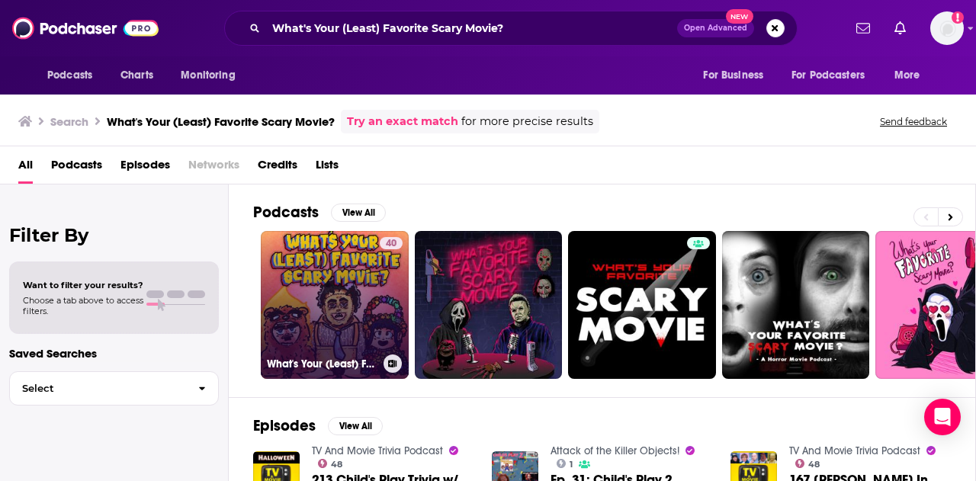
click at [324, 271] on link "40 What's Your (Least) Favorite Scary Movie?" at bounding box center [335, 305] width 148 height 148
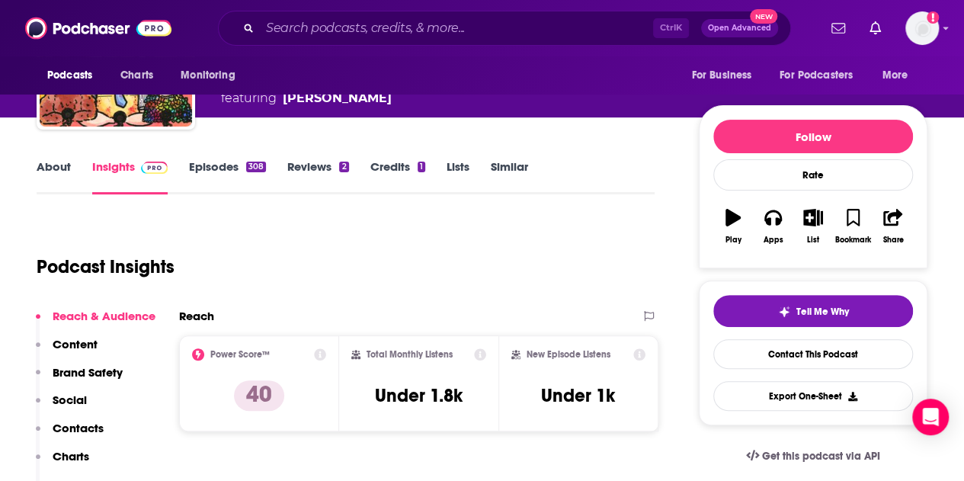
scroll to position [10, 0]
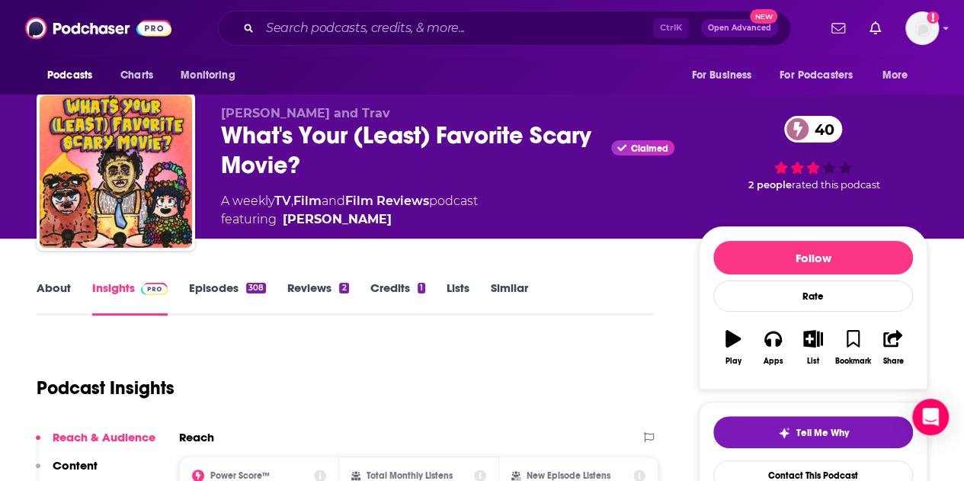
click at [217, 292] on link "Episodes 308" at bounding box center [227, 298] width 77 height 35
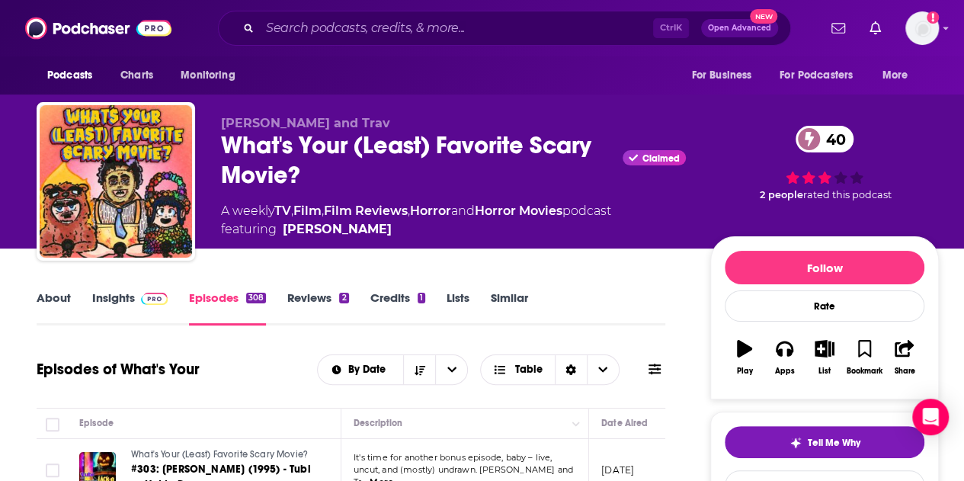
click at [135, 292] on span at bounding box center [151, 297] width 33 height 14
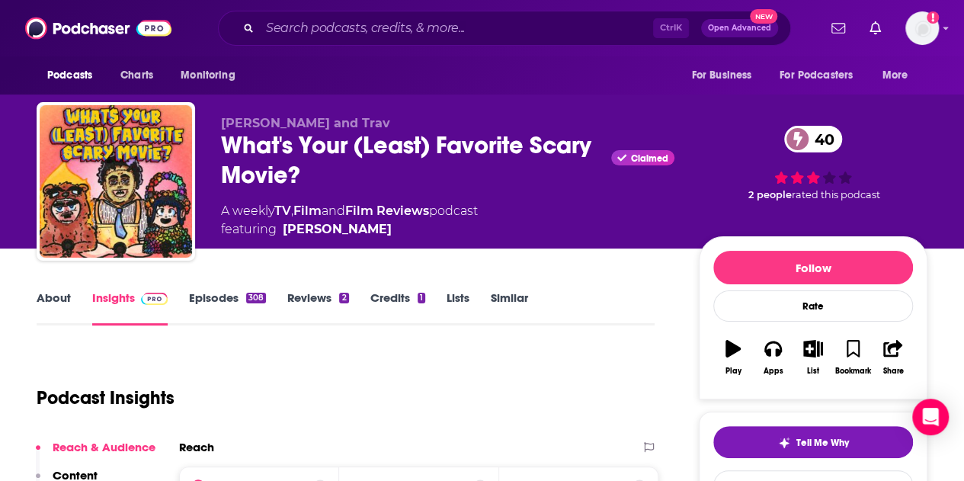
click at [204, 288] on div "About Insights Episodes 308 Reviews 2 Credits 1 Lists Similar" at bounding box center [346, 306] width 618 height 37
click at [219, 290] on link "Episodes 308" at bounding box center [227, 307] width 77 height 35
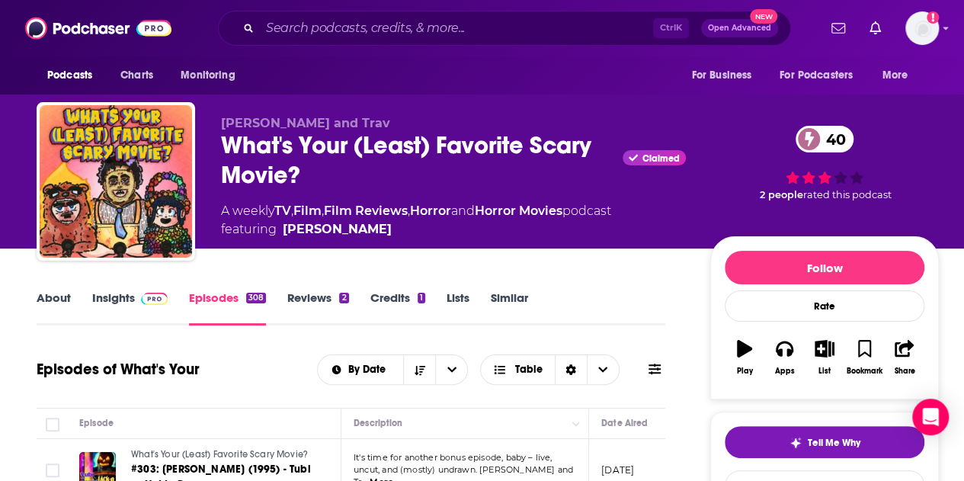
click at [135, 301] on span at bounding box center [151, 297] width 33 height 14
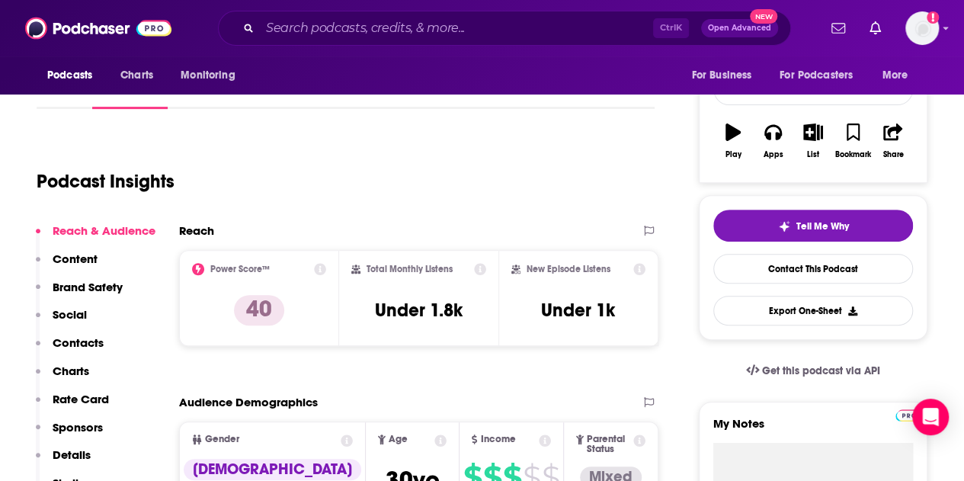
scroll to position [232, 0]
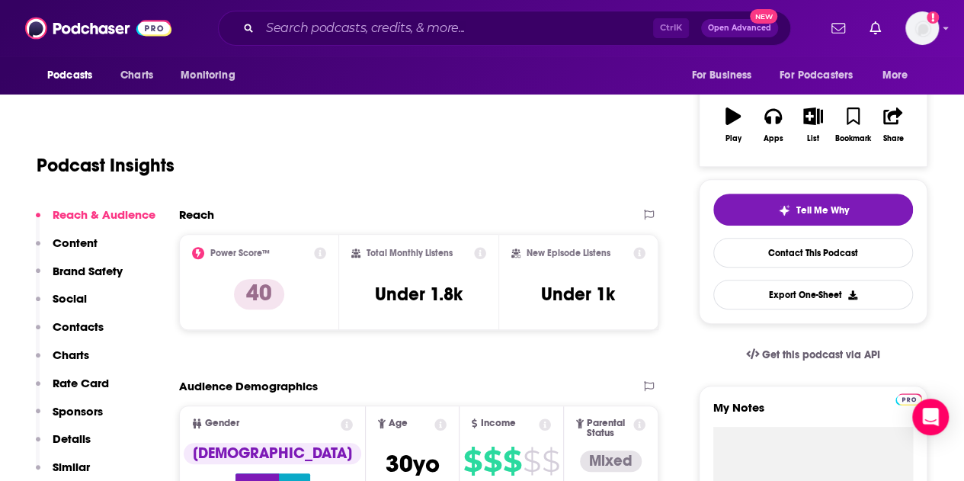
click at [156, 120] on div "Podcast Insights" at bounding box center [340, 156] width 606 height 78
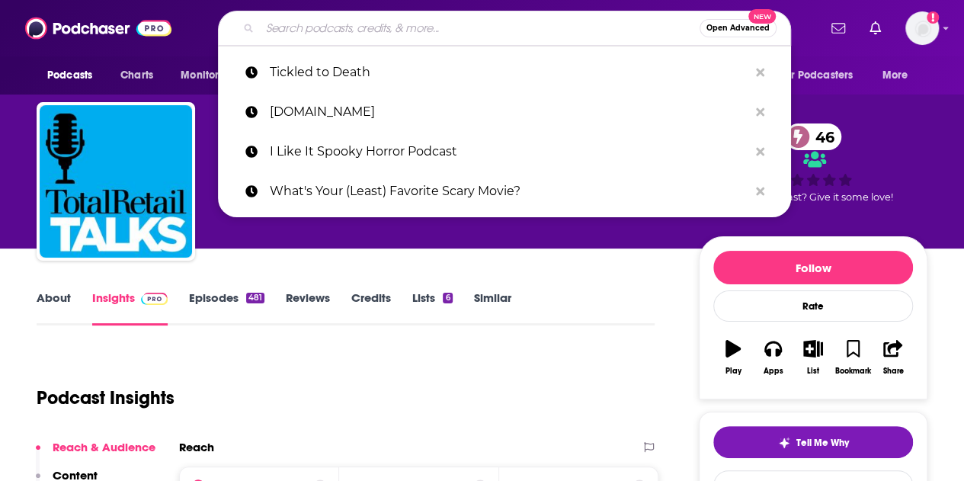
click at [460, 29] on input "Search podcasts, credits, & more..." at bounding box center [480, 28] width 440 height 24
paste input "Evil Everywhere: A True Crime and Horror Podcast"
type input "Evil Everywhere: A True Crime and Horror Podcast"
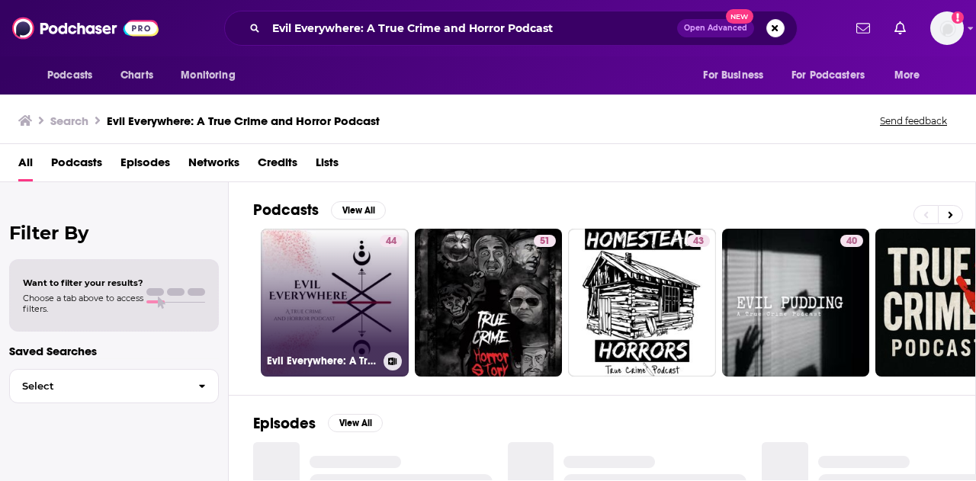
click at [313, 277] on link "44 Evil Everywhere: A True Crime and Horror Podcast" at bounding box center [335, 303] width 148 height 148
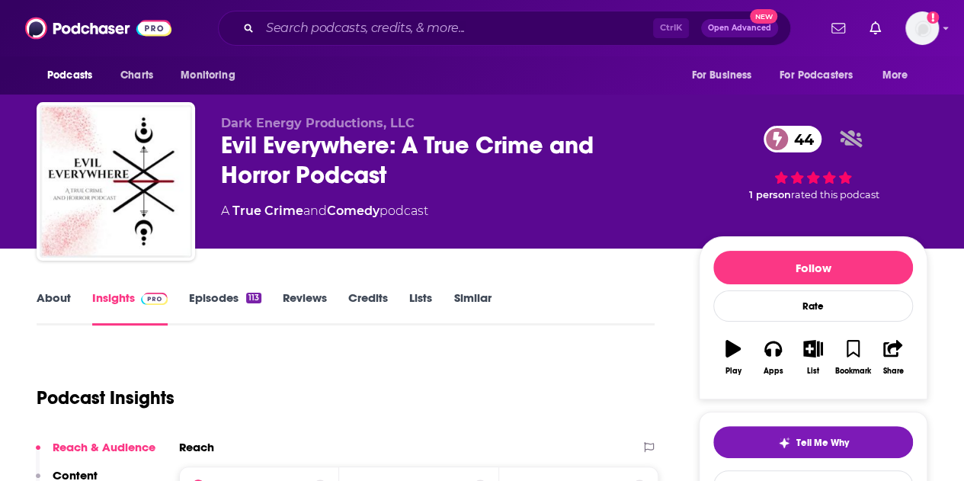
click at [209, 293] on link "Episodes 113" at bounding box center [225, 307] width 72 height 35
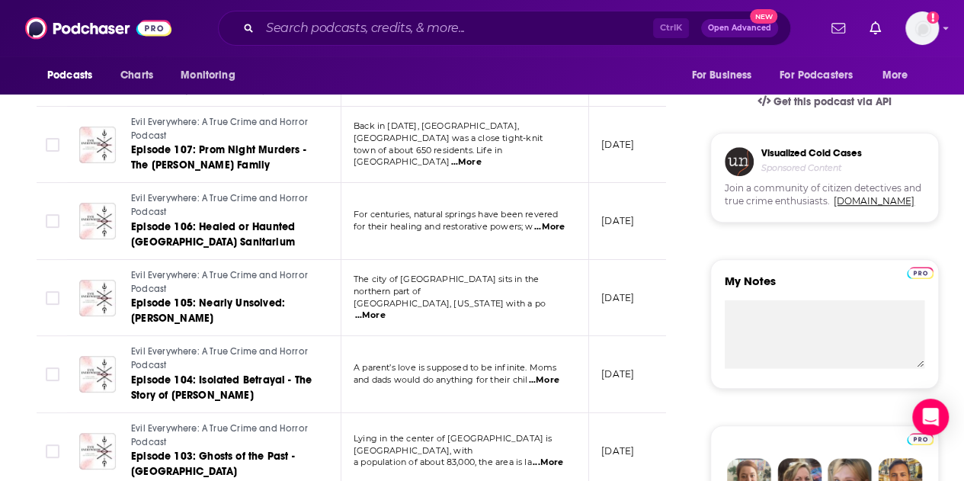
scroll to position [504, 0]
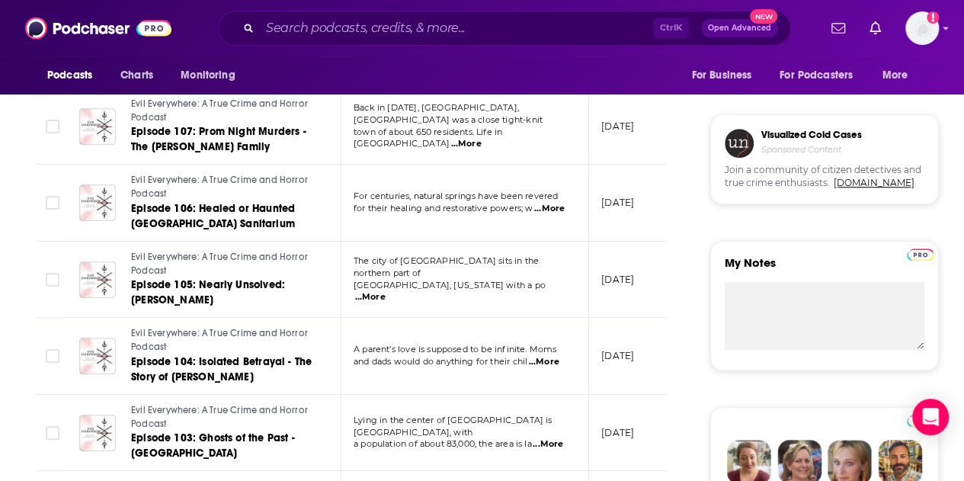
click at [388, 30] on input "Search podcasts, credits, & more..." at bounding box center [456, 28] width 393 height 24
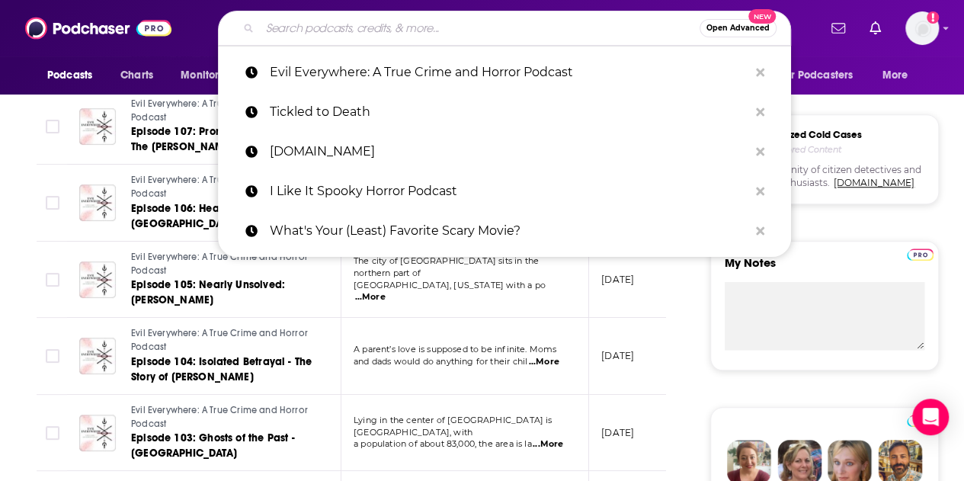
paste input "Give Me Back My Action&Horror Movies"
type input "Give Me Back My Action&Horror Movies"
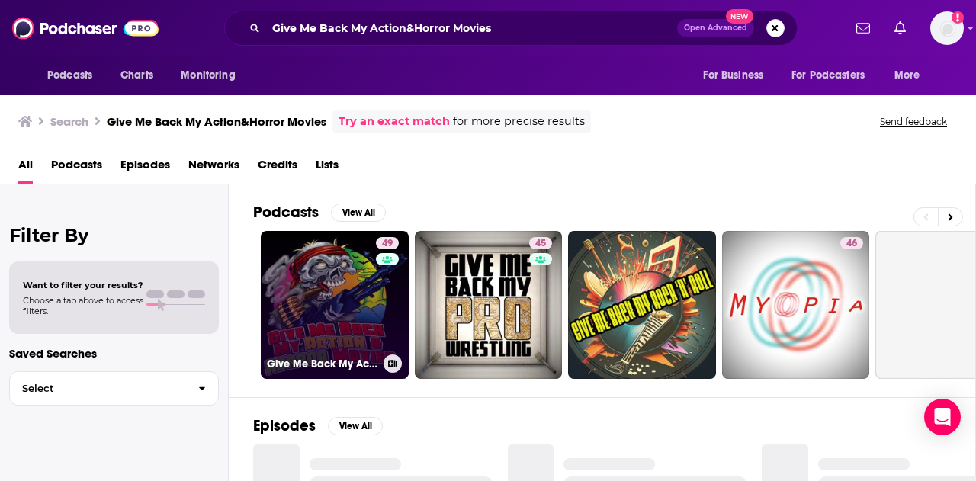
click at [347, 283] on link "49 Give Me Back My Action&Horror Movies" at bounding box center [335, 305] width 148 height 148
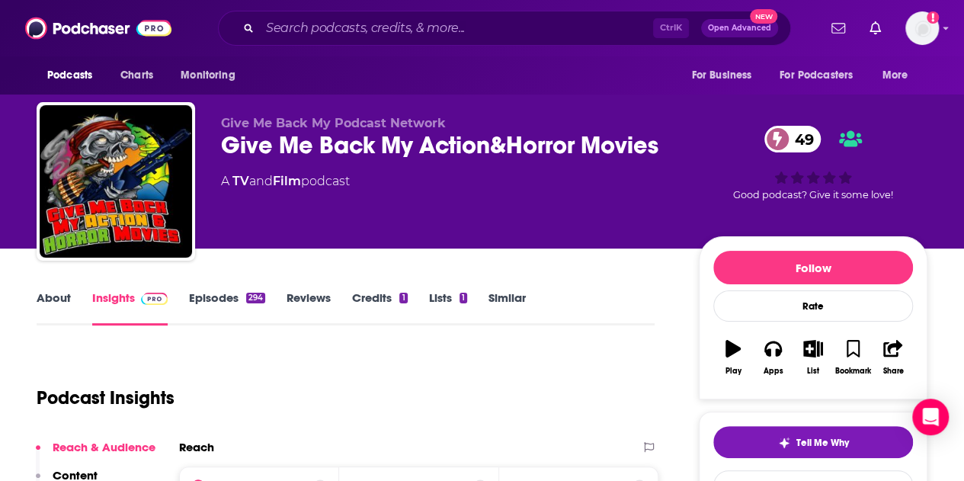
click at [204, 300] on link "Episodes 294" at bounding box center [227, 307] width 76 height 35
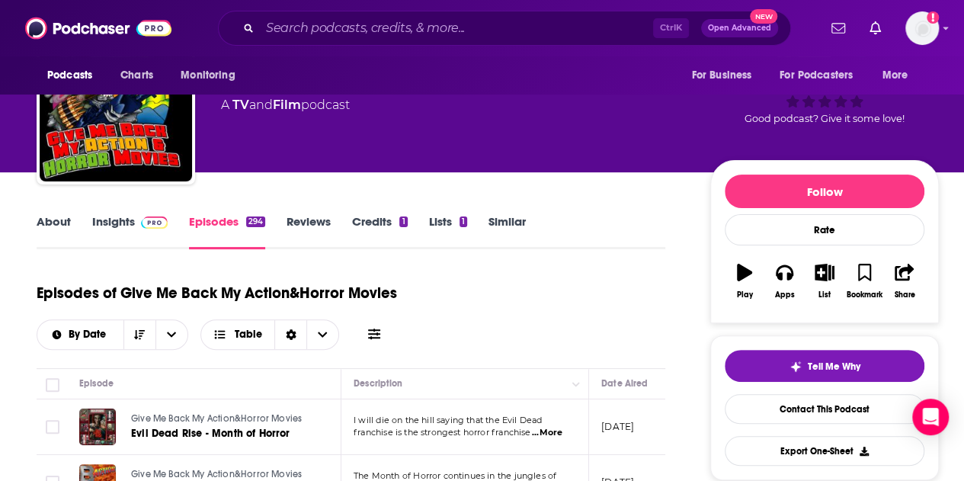
scroll to position [75, 0]
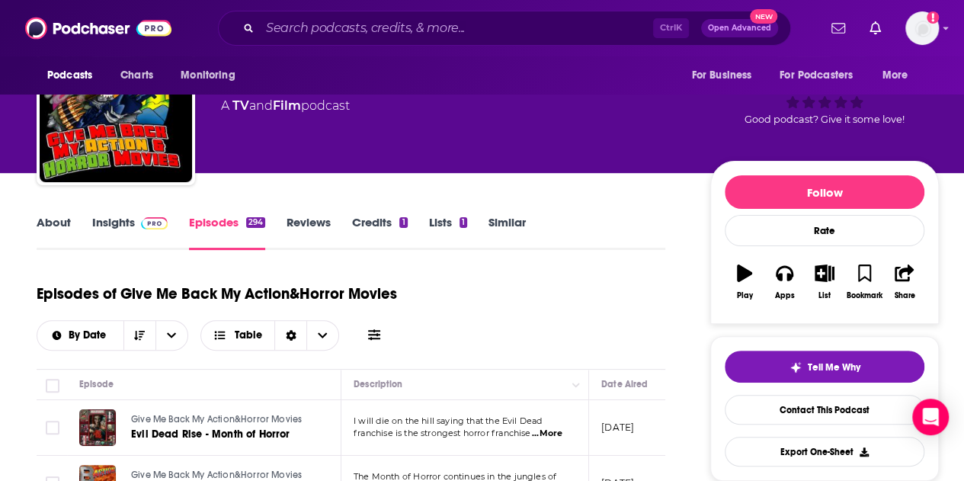
click at [122, 224] on link "Insights" at bounding box center [129, 232] width 75 height 35
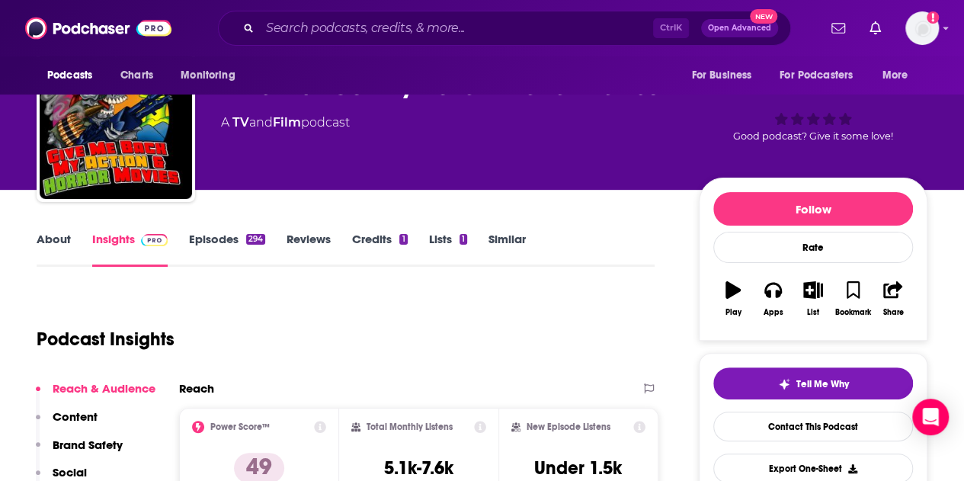
scroll to position [41, 0]
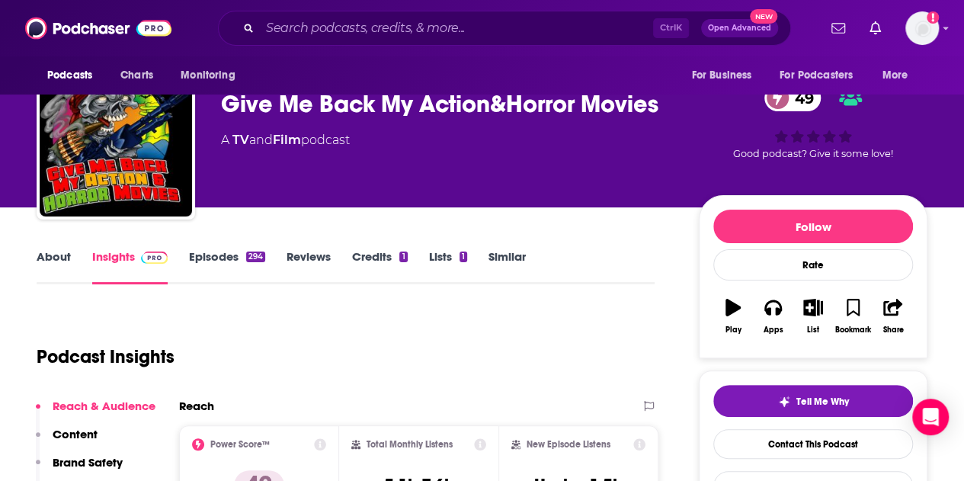
click at [54, 252] on link "About" at bounding box center [54, 266] width 34 height 35
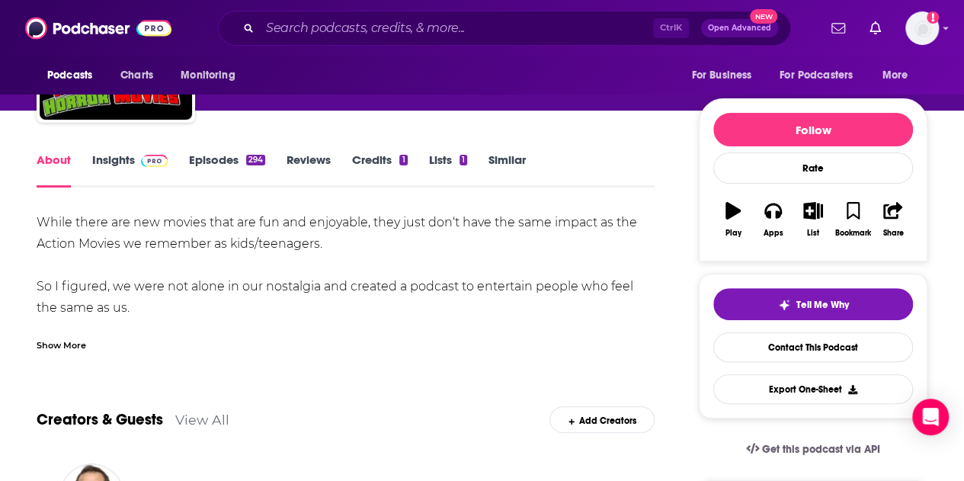
scroll to position [133, 0]
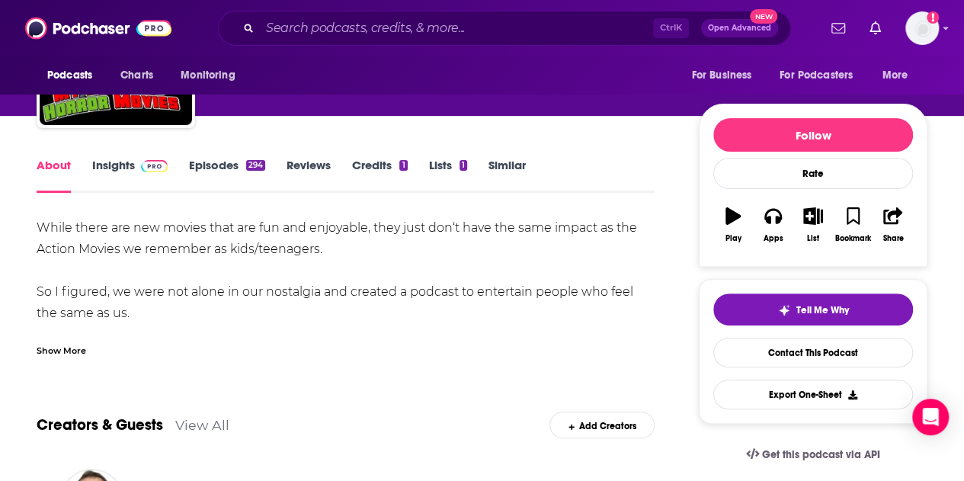
click at [119, 176] on link "Insights" at bounding box center [129, 175] width 75 height 35
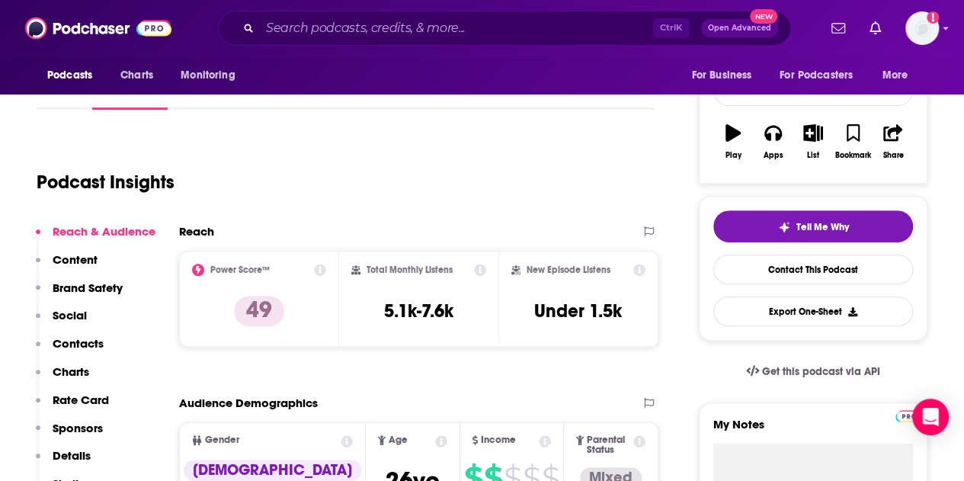
scroll to position [263, 0]
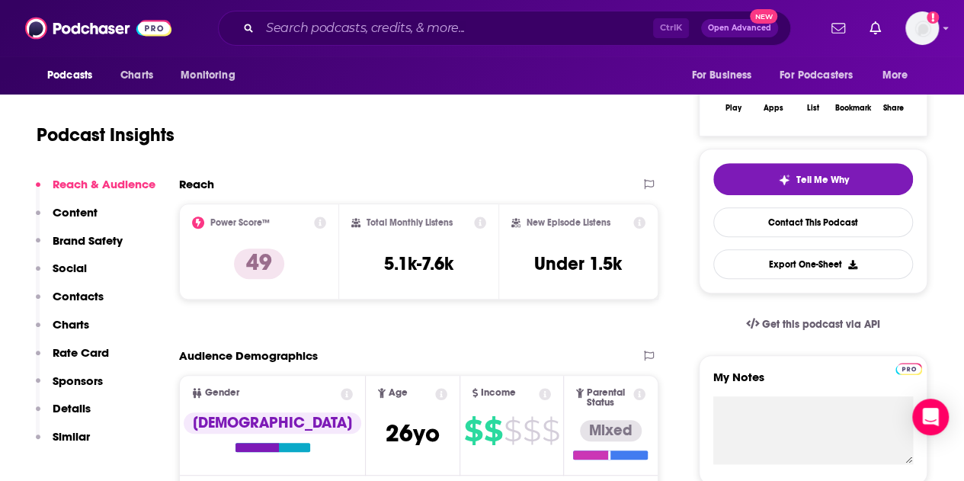
click at [178, 119] on div "Podcast Insights" at bounding box center [340, 126] width 606 height 78
